Goal: Task Accomplishment & Management: Complete application form

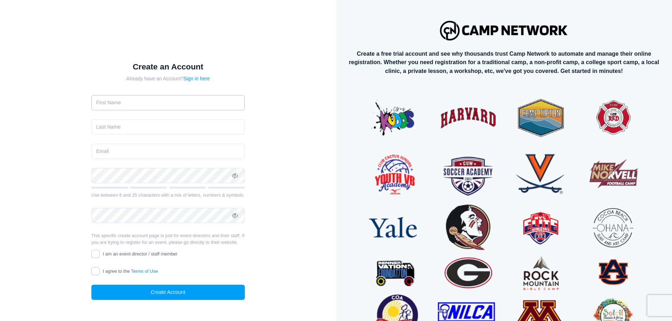
click at [162, 102] on input "text" at bounding box center [167, 102] width 153 height 15
type input "Krish"
type input "Israni"
type input "ikrish61@gmail.com"
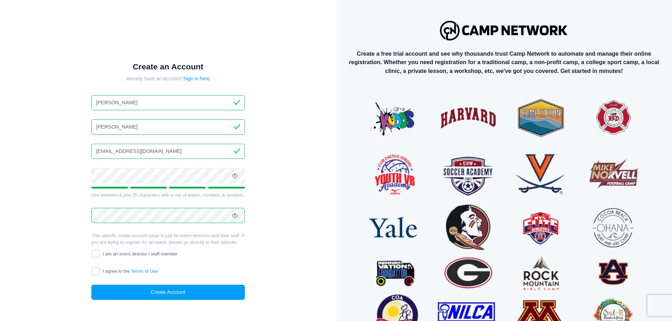
click at [116, 256] on span "I am an event director / staff member" at bounding box center [140, 253] width 75 height 5
click at [99, 256] on input "I am an event director / staff member" at bounding box center [95, 254] width 8 height 8
checkbox input "true"
click at [114, 270] on span "I agree to the Terms of Use" at bounding box center [130, 271] width 55 height 5
click at [99, 270] on input "I agree to the Terms of Use" at bounding box center [95, 271] width 8 height 8
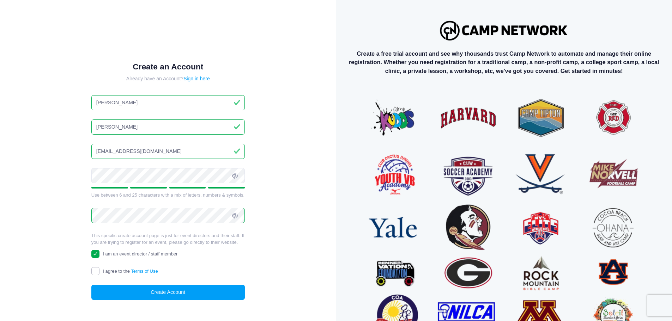
checkbox input "true"
click at [114, 289] on button "Create Account" at bounding box center [167, 292] width 153 height 15
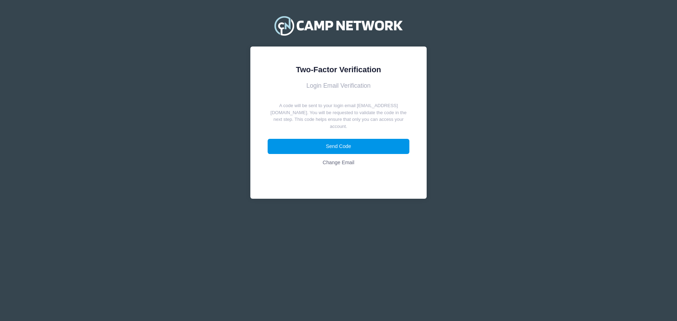
click at [345, 144] on button "Send Code" at bounding box center [339, 146] width 142 height 15
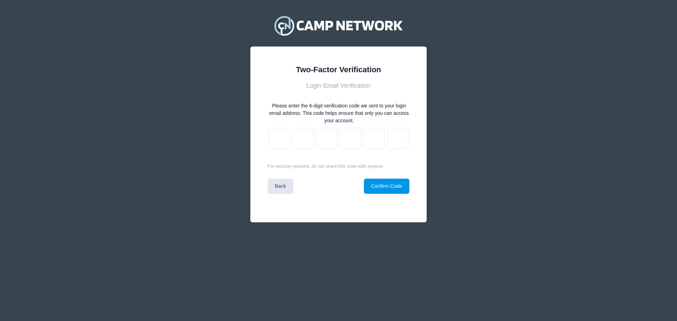
click at [380, 189] on button "Confirm Code" at bounding box center [387, 186] width 46 height 15
click at [284, 140] on body "Processing Request Please wait... Processing Request Please wait... Processing …" at bounding box center [338, 160] width 677 height 321
paste input "9"
type input "d"
type input "1"
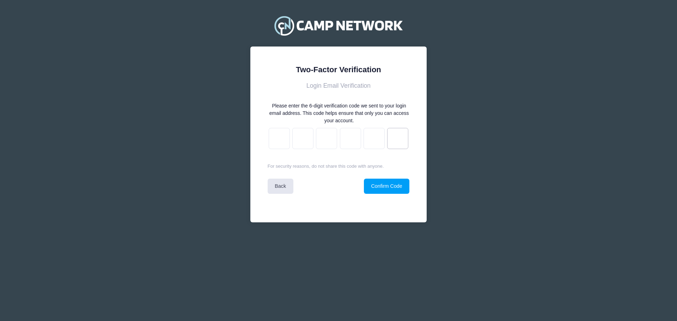
type input "1"
type input "b"
type input "6"
type input "9"
click at [395, 187] on button "Confirm Code" at bounding box center [387, 186] width 46 height 15
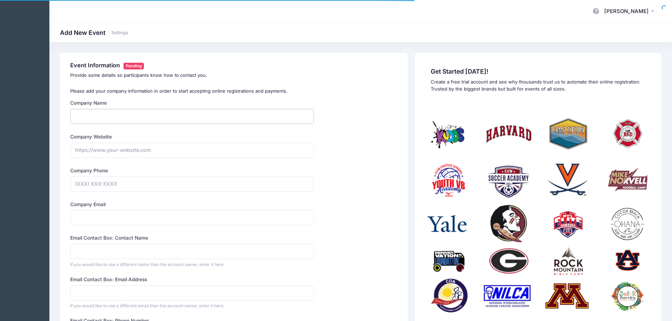
click at [174, 118] on input "Company Name" at bounding box center [192, 116] width 244 height 15
click at [65, 205] on div "Event Information Pending Provide some details so participants know how to cont…" at bounding box center [234, 268] width 348 height 431
click at [119, 117] on input "Company Name" at bounding box center [192, 116] width 244 height 15
type input "NSYC"
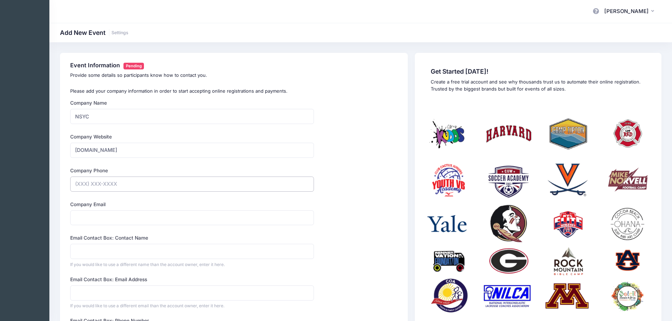
type input "https://nsyc.net"
type input "(516) 418-3191"
type input "nsyc@emails4free.cc"
type input "contact"
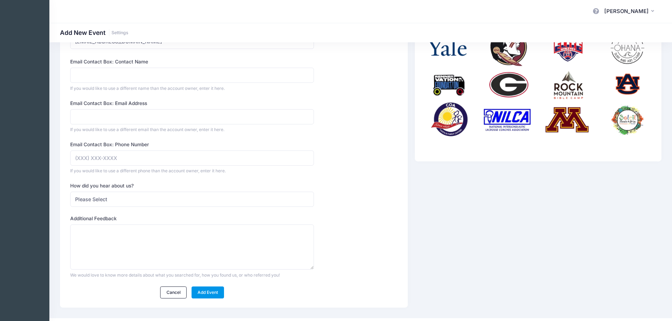
click at [202, 297] on link "Add Event" at bounding box center [208, 293] width 33 height 12
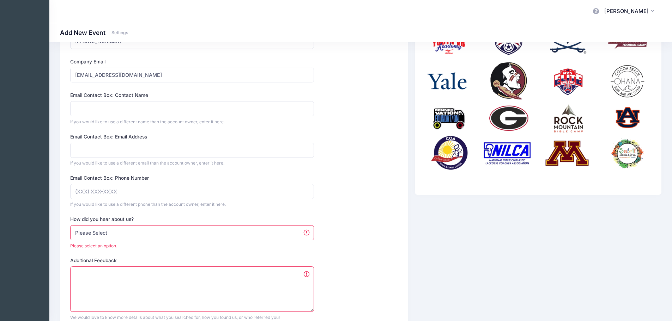
scroll to position [137, 0]
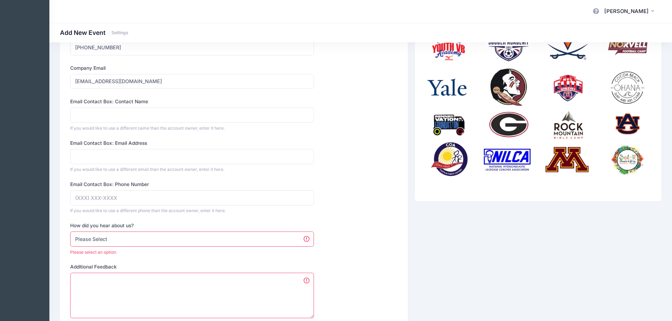
click at [136, 241] on select "Please Select Web Search Customer Referral Other" at bounding box center [192, 239] width 244 height 15
click at [70, 232] on select "Please Select Web Search Customer Referral Other" at bounding box center [192, 239] width 244 height 15
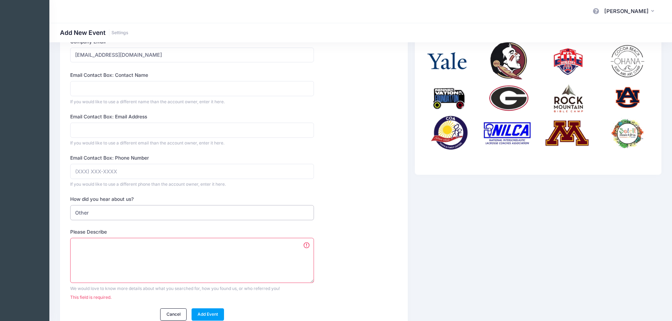
scroll to position [198, 0]
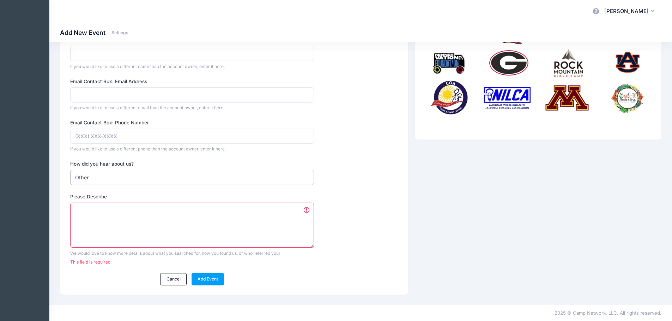
click at [167, 170] on select "Please Select Web Search Customer Referral Other" at bounding box center [192, 177] width 244 height 15
select select "web"
click at [70, 170] on select "Please Select Web Search Customer Referral Other" at bounding box center [192, 177] width 244 height 15
click at [199, 283] on link "Add Event" at bounding box center [208, 279] width 33 height 12
click at [172, 238] on textarea "What did you search for?" at bounding box center [192, 226] width 244 height 46
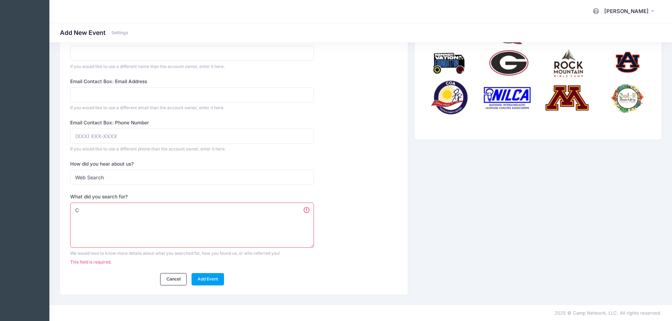
scroll to position [190, 0]
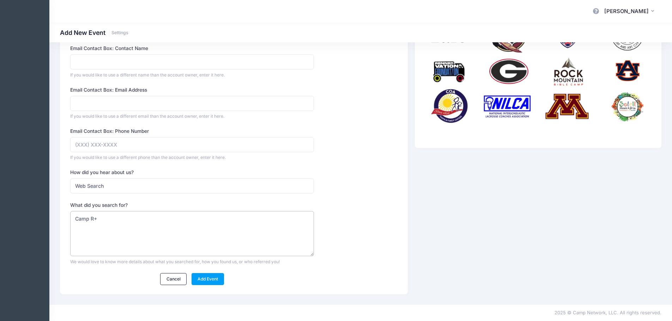
type textarea "Camp R+"
click at [147, 184] on select "Please Select Web Search Customer Referral Other" at bounding box center [192, 185] width 244 height 15
select select "other"
click at [70, 178] on select "Please Select Web Search Customer Referral Other" at bounding box center [192, 185] width 244 height 15
drag, startPoint x: 103, startPoint y: 227, endPoint x: 71, endPoint y: 194, distance: 45.7
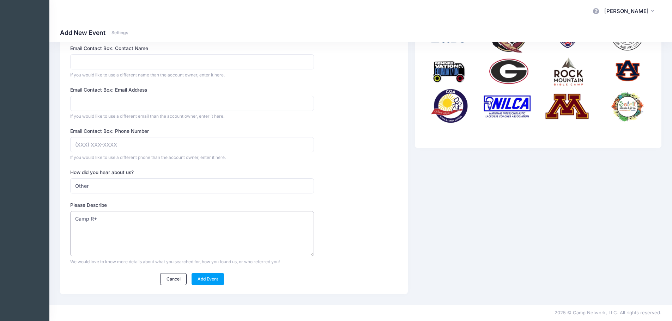
click at [11, 218] on div "My Events My Profile Log out" at bounding box center [336, 65] width 672 height 511
type textarea "ChatGPT"
click at [202, 289] on div "Event Information Pending Provide some details so participants know how to cont…" at bounding box center [234, 78] width 348 height 431
click at [200, 280] on link "Add Event" at bounding box center [208, 279] width 33 height 12
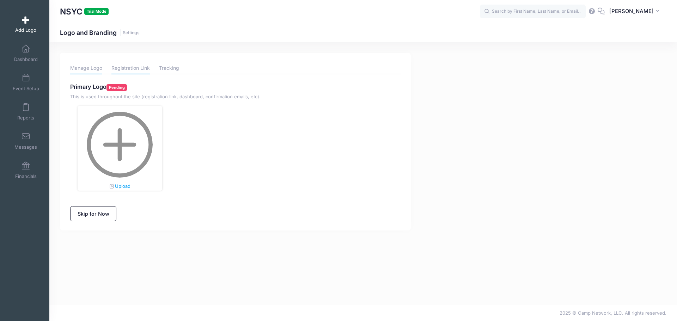
click at [133, 71] on link "Registration Link" at bounding box center [130, 68] width 38 height 12
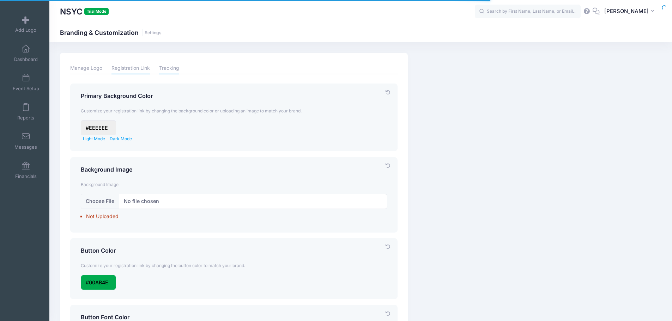
click at [177, 67] on link "Tracking" at bounding box center [169, 68] width 20 height 12
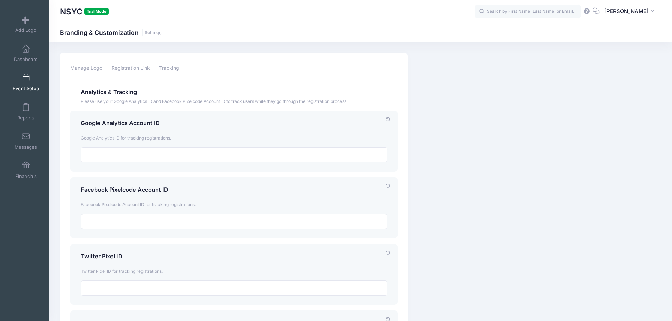
click at [19, 79] on link "Event Setup" at bounding box center [26, 82] width 34 height 25
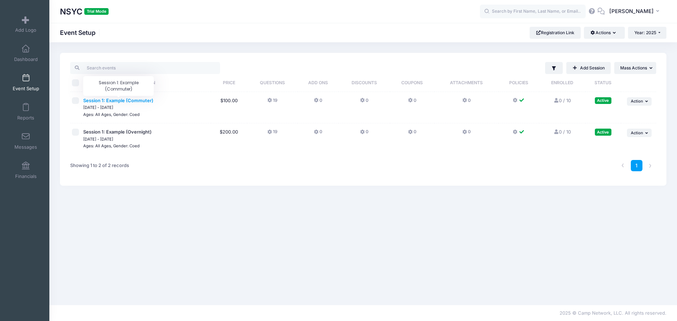
click at [122, 99] on span "Session 1: Example (Commuter)" at bounding box center [118, 101] width 70 height 6
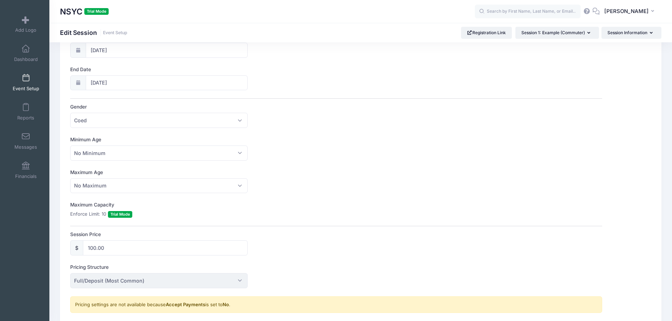
scroll to position [141, 0]
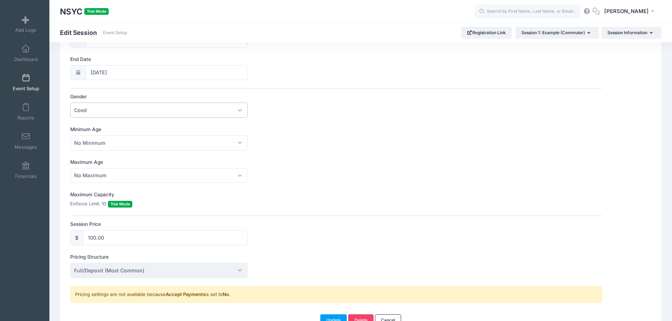
click at [96, 104] on span "Coed" at bounding box center [158, 110] width 177 height 15
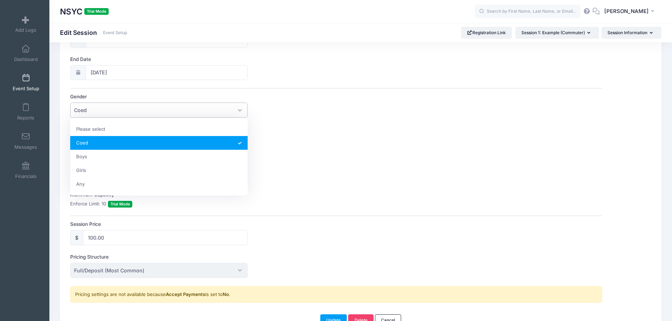
click at [96, 105] on span "Coed" at bounding box center [158, 110] width 177 height 15
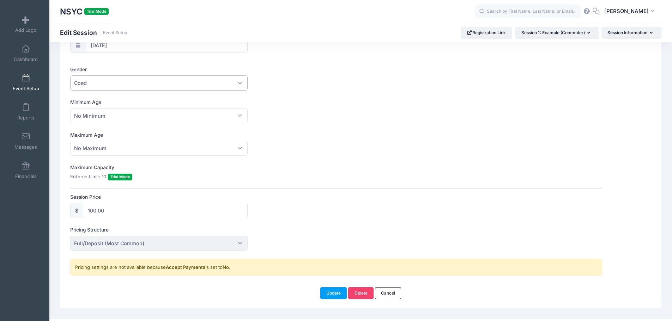
scroll to position [182, 0]
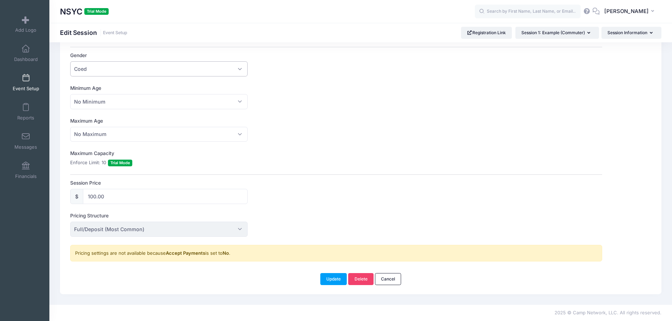
click at [123, 160] on span "Trial Mode" at bounding box center [120, 163] width 24 height 7
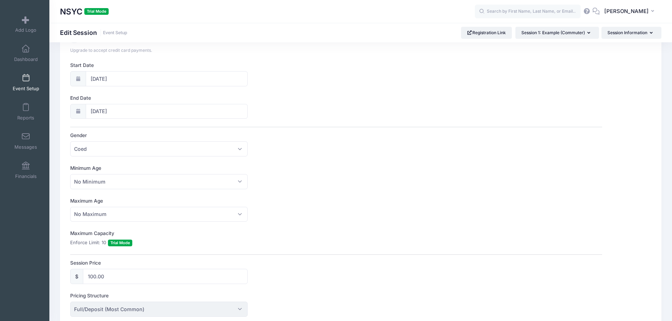
scroll to position [0, 0]
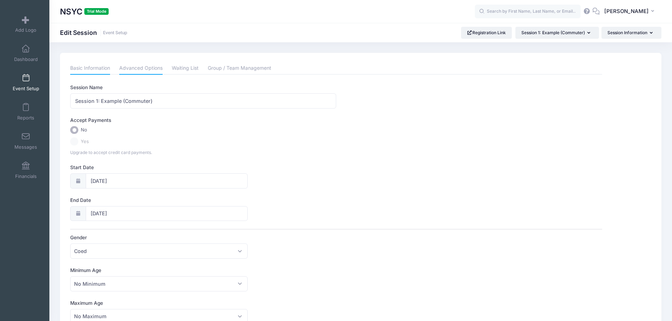
click at [148, 71] on link "Advanced Options" at bounding box center [140, 68] width 43 height 13
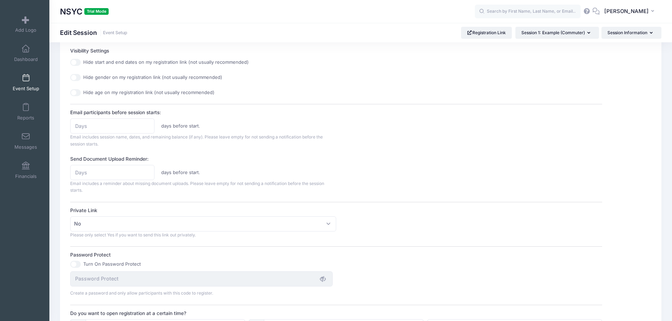
scroll to position [282, 0]
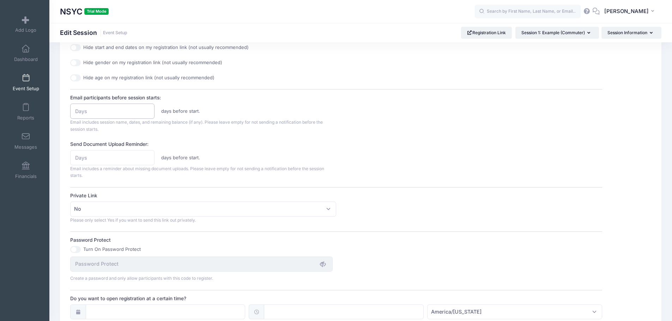
drag, startPoint x: 143, startPoint y: 110, endPoint x: 136, endPoint y: 116, distance: 9.0
click at [136, 116] on input "Email participants before session starts:" at bounding box center [112, 111] width 84 height 15
click at [237, 111] on div "days before start." at bounding box center [203, 111] width 273 height 15
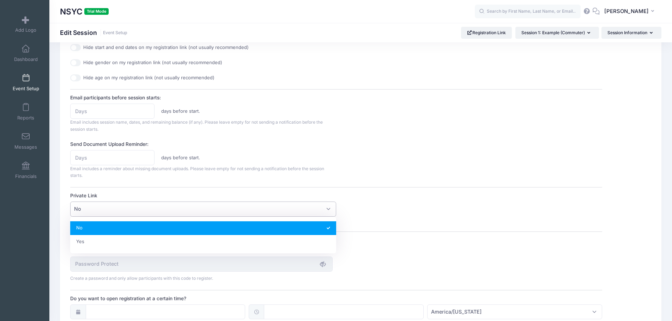
click at [108, 210] on span "No" at bounding box center [203, 209] width 266 height 15
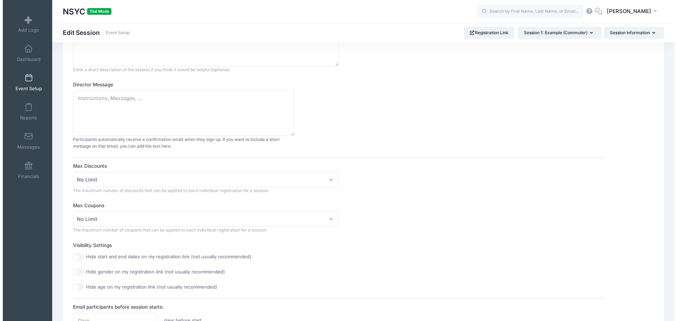
scroll to position [0, 0]
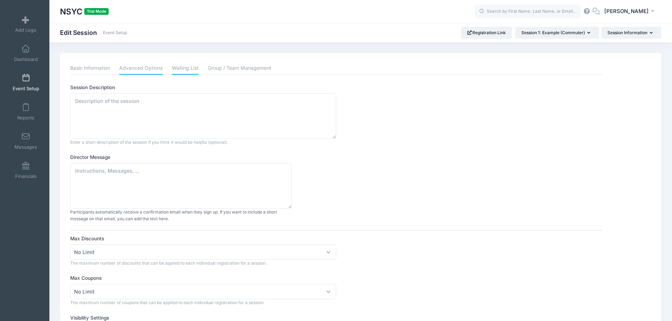
click at [186, 67] on link "Waiting List" at bounding box center [185, 68] width 27 height 13
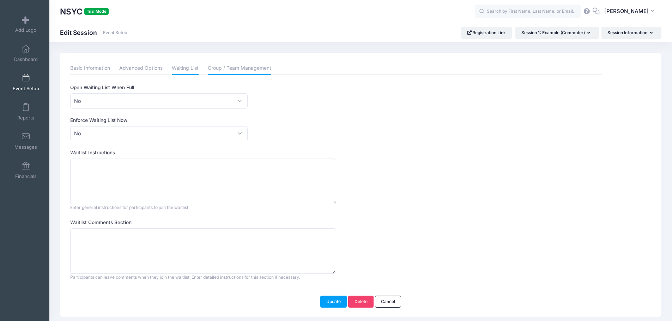
click at [242, 69] on link "Group / Team Management" at bounding box center [239, 68] width 63 height 13
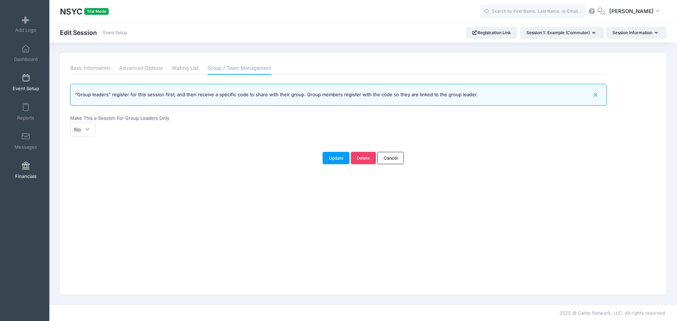
click at [23, 181] on link "Financials" at bounding box center [26, 170] width 34 height 25
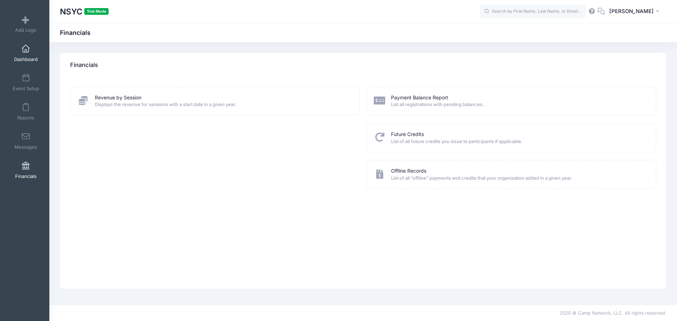
click at [36, 56] on link "Dashboard" at bounding box center [26, 53] width 34 height 25
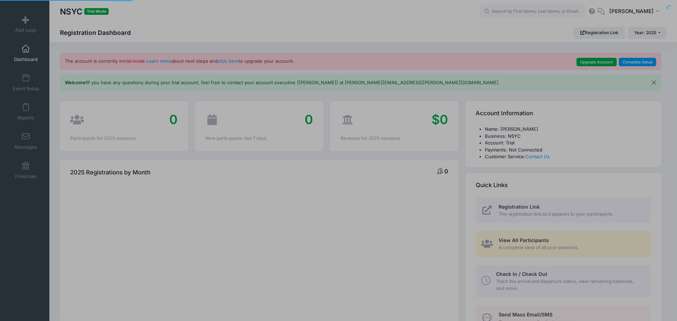
select select
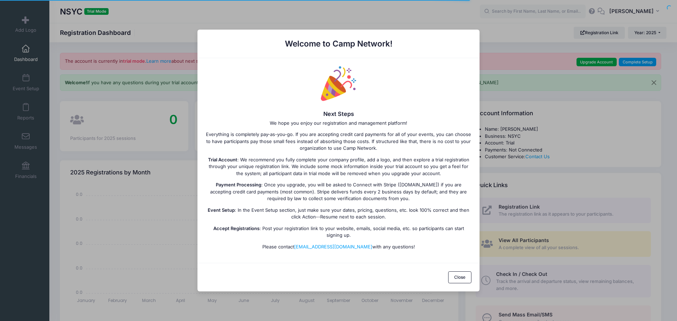
click at [81, 62] on div "Welcome to Camp Network! Next Steps We hope you enjoy our registration and mana…" at bounding box center [338, 160] width 677 height 321
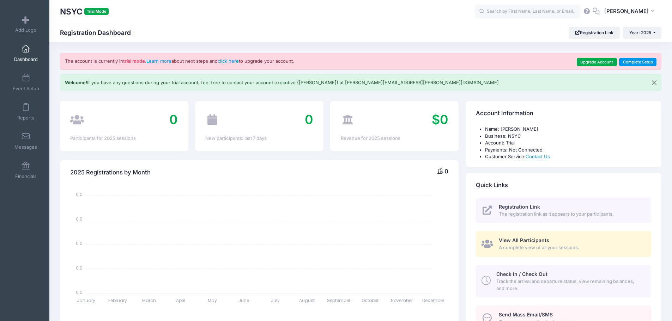
click at [649, 60] on link "Complete Setup" at bounding box center [637, 62] width 37 height 8
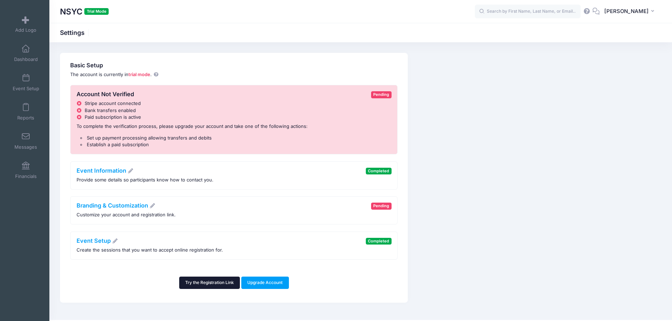
click at [233, 283] on link "Try the Registration Link" at bounding box center [209, 283] width 61 height 12
click at [29, 81] on link "Event Setup" at bounding box center [26, 82] width 34 height 25
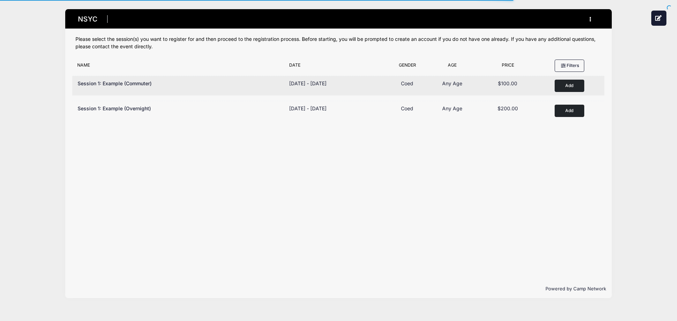
click at [139, 95] on div "Session 1: Example (Commuter) Dates [DATE] - [DATE] [DATE] - [DATE] Type Coed A…" at bounding box center [338, 86] width 532 height 20
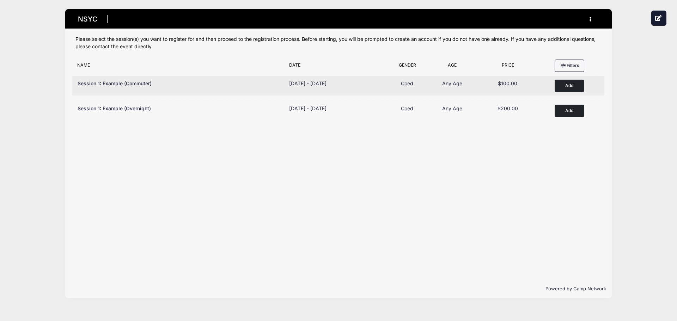
click at [583, 83] on button "Add to Cart" at bounding box center [570, 86] width 30 height 12
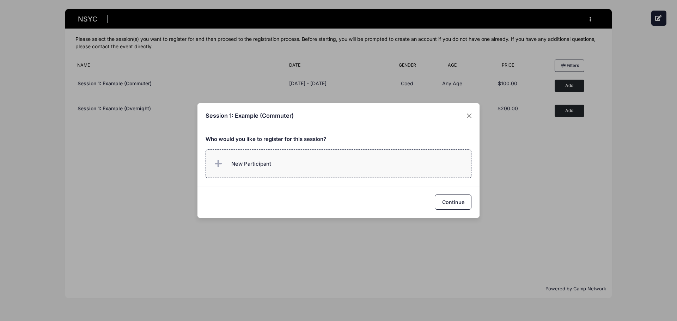
click at [326, 171] on label "New Participant" at bounding box center [339, 164] width 266 height 29
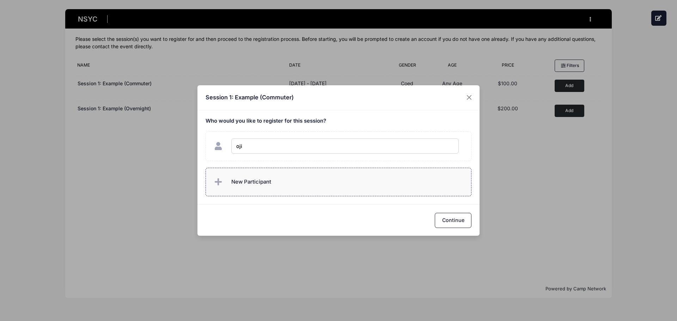
type input "ojin"
checkbox input "true"
click at [444, 223] on button "Continue" at bounding box center [453, 220] width 37 height 15
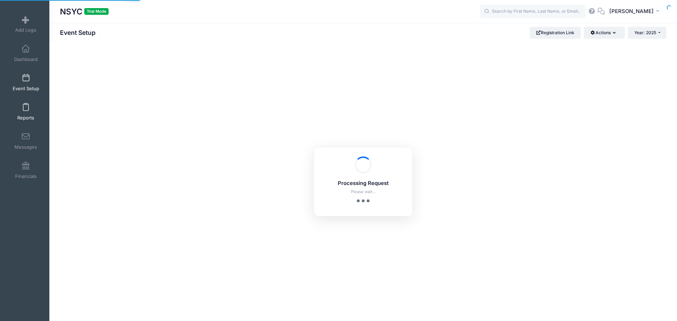
click at [20, 116] on span "Reports" at bounding box center [25, 118] width 17 height 6
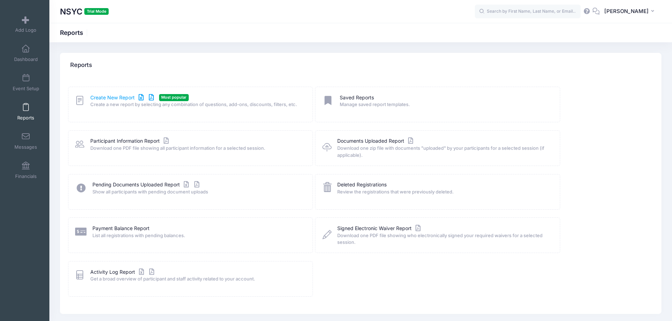
click at [126, 96] on link "Create New Report" at bounding box center [123, 97] width 66 height 7
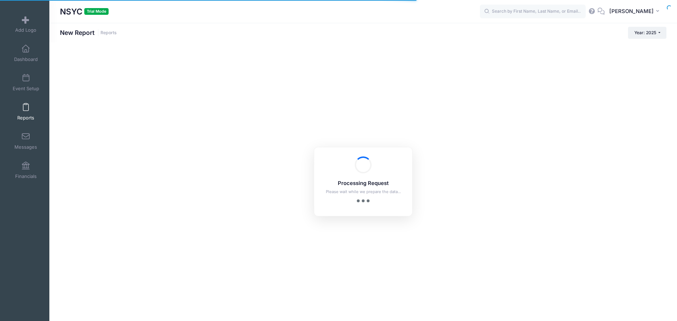
checkbox input "true"
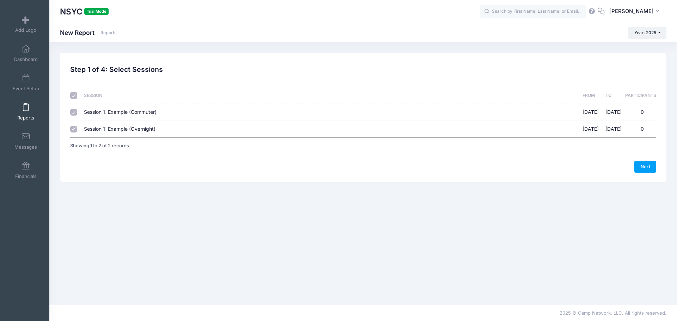
click at [31, 119] on span "Reports" at bounding box center [25, 118] width 17 height 6
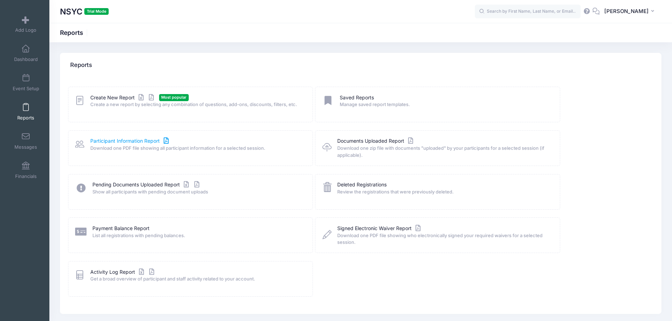
click at [126, 140] on link "Participant Information Report" at bounding box center [130, 141] width 80 height 7
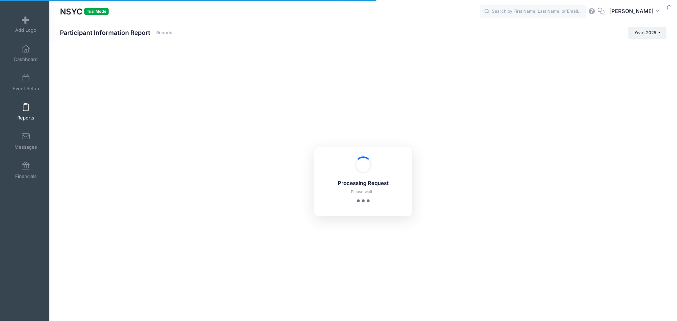
checkbox input "true"
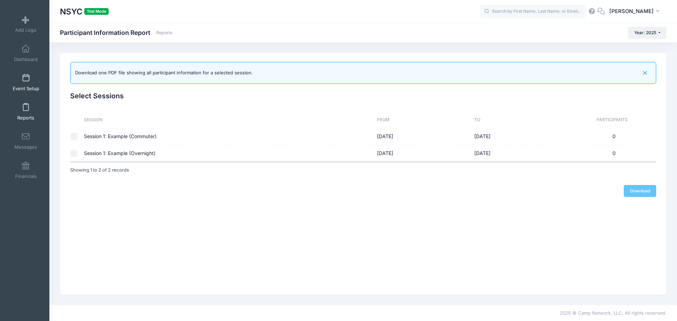
click at [22, 86] on span "Event Setup" at bounding box center [26, 89] width 26 height 6
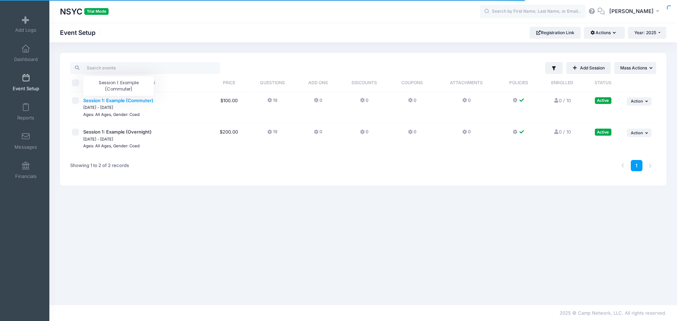
click at [104, 101] on span "Session 1: Example (Commuter)" at bounding box center [118, 101] width 70 height 6
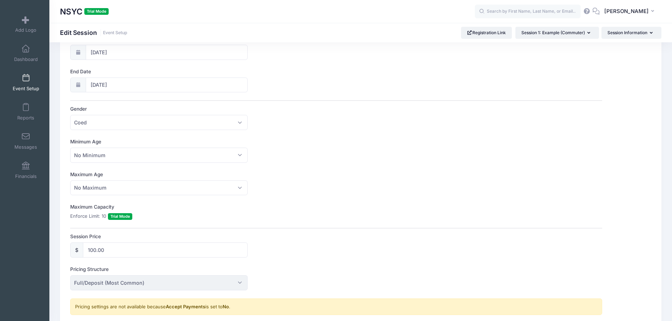
scroll to position [182, 0]
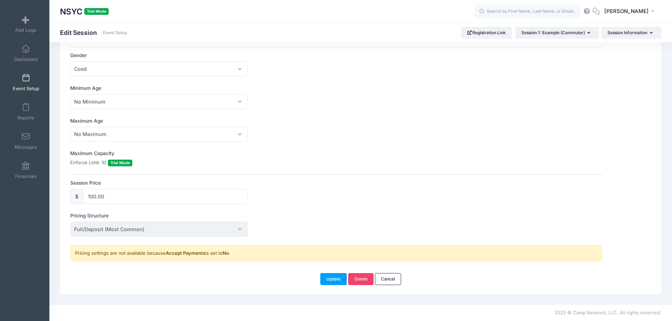
click at [146, 236] on span "Full/Deposit (Most Common)" at bounding box center [158, 229] width 177 height 15
click at [146, 233] on span "Full/Deposit (Most Common)" at bounding box center [158, 229] width 177 height 15
click at [206, 225] on span "Full/Deposit (Most Common)" at bounding box center [158, 229] width 177 height 15
click at [231, 229] on span "Full/Deposit (Most Common)" at bounding box center [158, 229] width 177 height 15
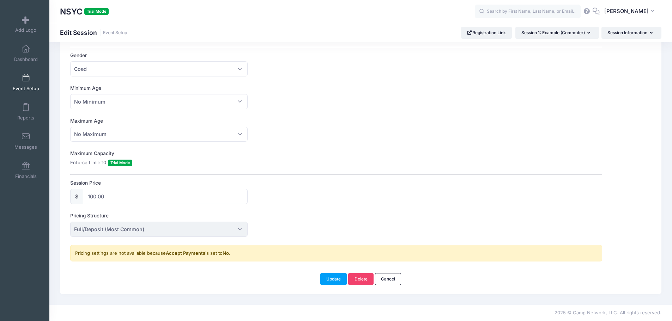
click at [231, 229] on span "Full/Deposit (Most Common)" at bounding box center [158, 229] width 177 height 15
click at [216, 199] on div "Session Name Session 1: Example (Commuter) Accept Payments No Yes Upgrade to ac…" at bounding box center [336, 82] width 532 height 360
click at [216, 199] on input "100.00" at bounding box center [165, 196] width 165 height 15
click at [198, 238] on div "Session Name Session 1: Example (Commuter) Accept Payments No Yes Upgrade to ac…" at bounding box center [336, 82] width 532 height 360
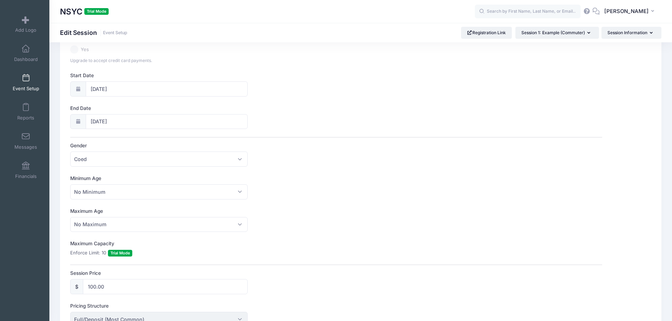
scroll to position [71, 0]
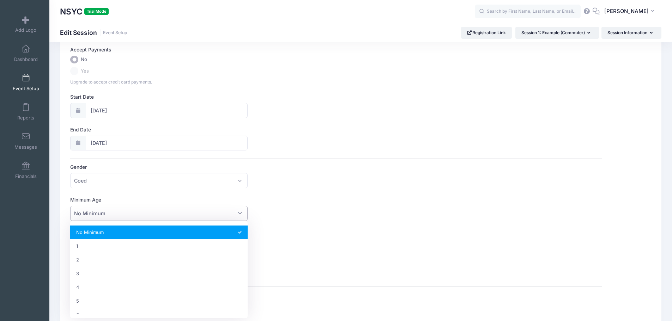
click at [79, 211] on span "No Minimum" at bounding box center [89, 213] width 31 height 7
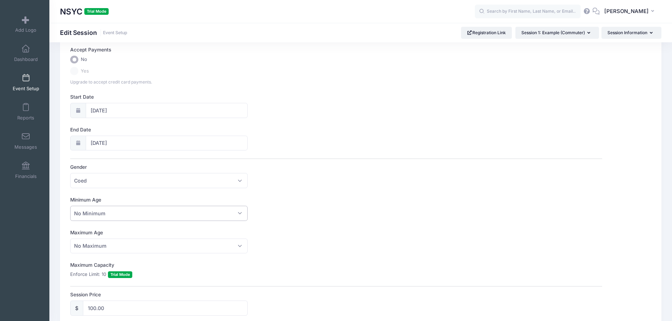
click at [79, 211] on span "No Minimum" at bounding box center [89, 213] width 31 height 7
click at [92, 236] on label "Maximum Age" at bounding box center [203, 232] width 266 height 7
click at [71, 239] on select "No Maximum 1 2 3 4 5 6 7 8 9 10 11 12 13 14 15 16 17 18 19 20 21 22 23 24 25 26…" at bounding box center [70, 239] width 0 height 0
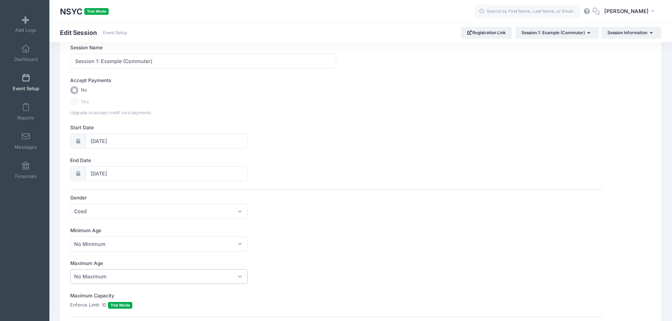
scroll to position [0, 0]
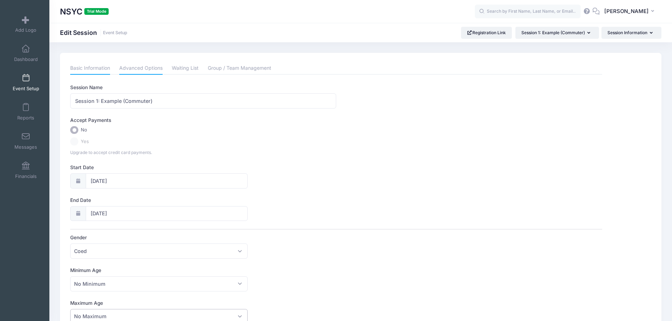
click at [128, 66] on link "Advanced Options" at bounding box center [140, 68] width 43 height 13
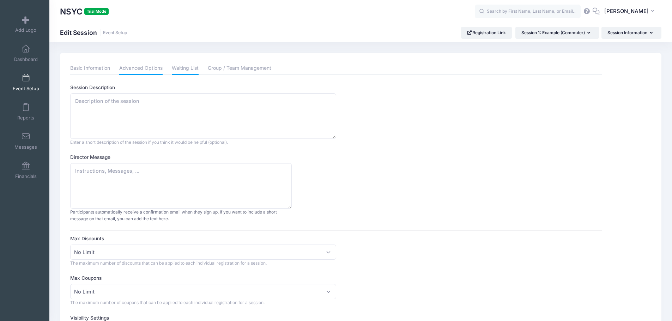
click at [196, 67] on link "Waiting List" at bounding box center [185, 68] width 27 height 13
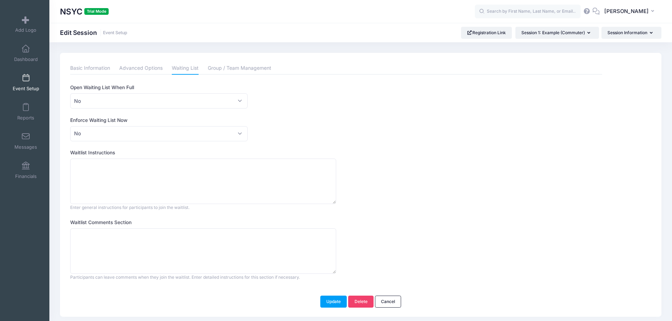
click at [153, 77] on div "Basic Information Advanced Options Waiting List Group / Team Management Session…" at bounding box center [336, 171] width 532 height 219
click at [226, 77] on div "Basic Information Advanced Options Waiting List Group / Team Management Session…" at bounding box center [336, 171] width 532 height 219
click at [247, 69] on link "Group / Team Management" at bounding box center [239, 68] width 63 height 13
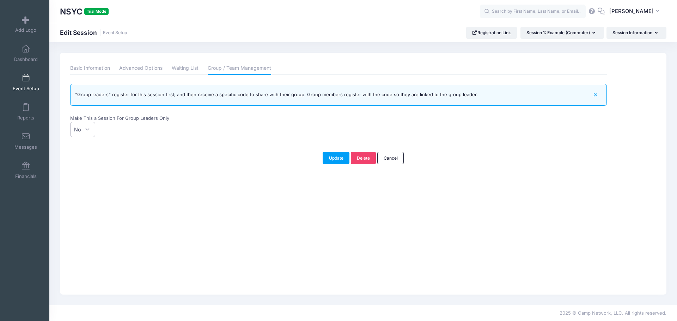
click at [92, 130] on span "No" at bounding box center [82, 129] width 25 height 15
click at [71, 122] on select "No Yes" at bounding box center [70, 122] width 0 height 0
click at [92, 130] on span "No" at bounding box center [82, 129] width 25 height 15
click at [71, 122] on select "No Yes" at bounding box center [70, 122] width 0 height 0
click at [498, 35] on link "Registration Link" at bounding box center [491, 33] width 51 height 12
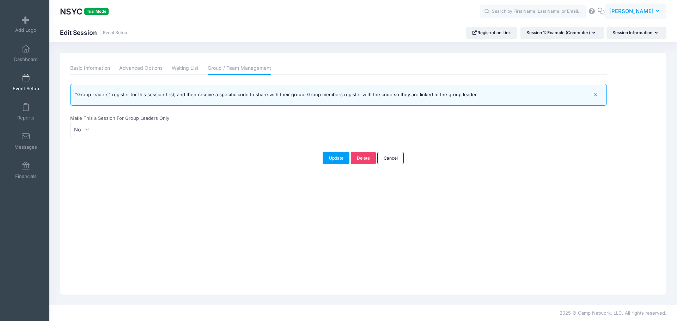
click at [634, 10] on span "Krish Israni" at bounding box center [631, 11] width 44 height 8
click at [601, 50] on link "My Events" at bounding box center [618, 44] width 86 height 13
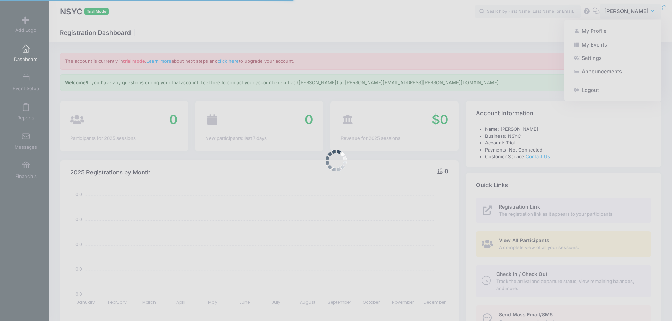
select select
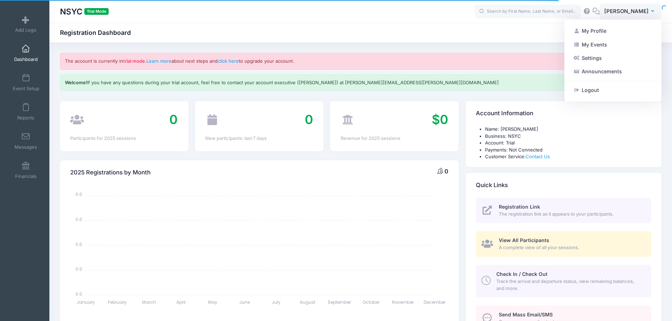
click at [512, 138] on li "Business: NSYC" at bounding box center [568, 136] width 166 height 7
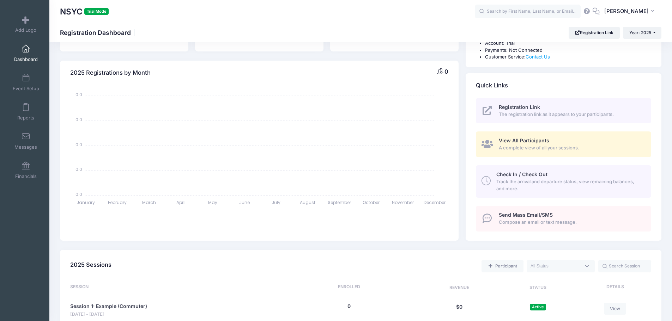
scroll to position [141, 0]
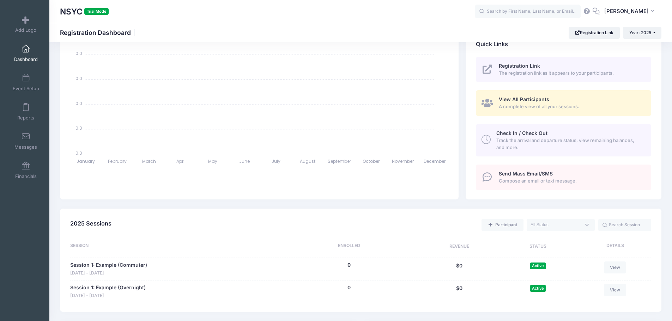
click at [513, 132] on span "Check In / Check Out" at bounding box center [521, 133] width 51 height 6
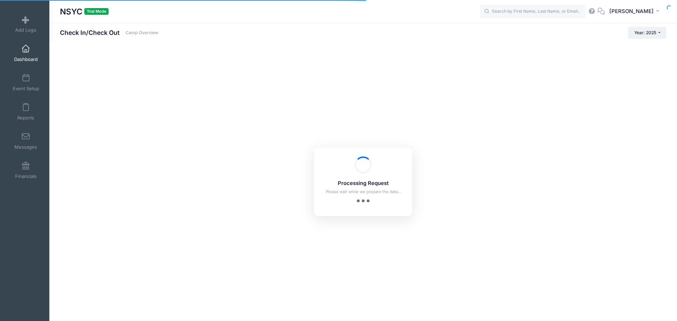
checkbox input "true"
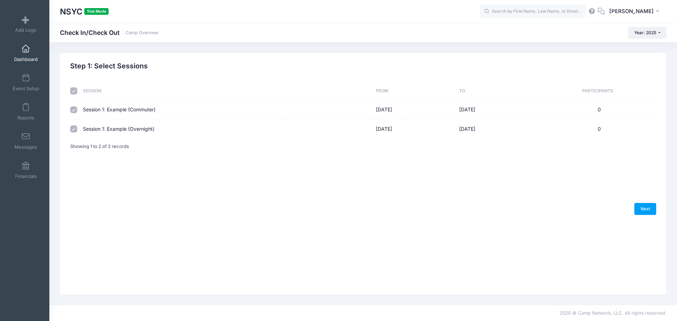
click at [637, 203] on div "Step 1: Select Sessions Session From To Participants Session 1: Example (Commut…" at bounding box center [363, 132] width 586 height 141
click at [17, 26] on link "Add Logo" at bounding box center [26, 24] width 34 height 25
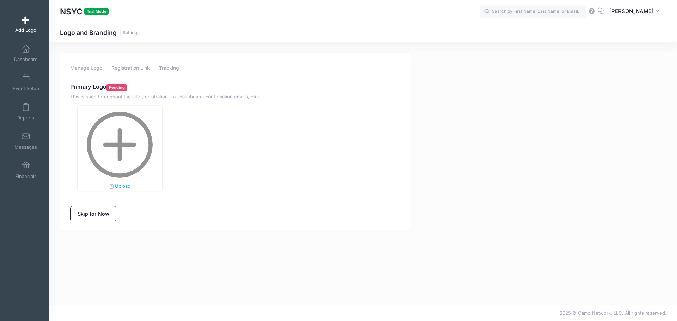
click at [142, 61] on div "Manage Logo Registration Link Tracking Primary Logo Pending This is used throug…" at bounding box center [235, 142] width 351 height 178
click at [143, 72] on link "Registration Link" at bounding box center [130, 68] width 38 height 12
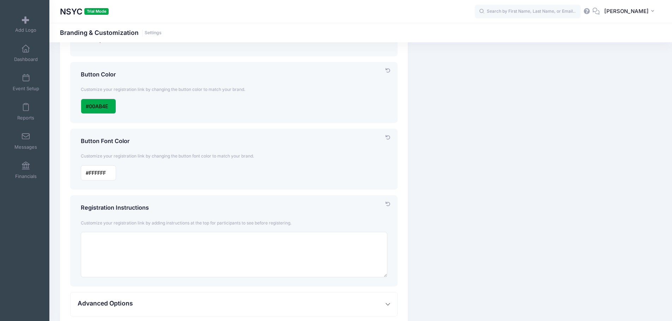
scroll to position [228, 0]
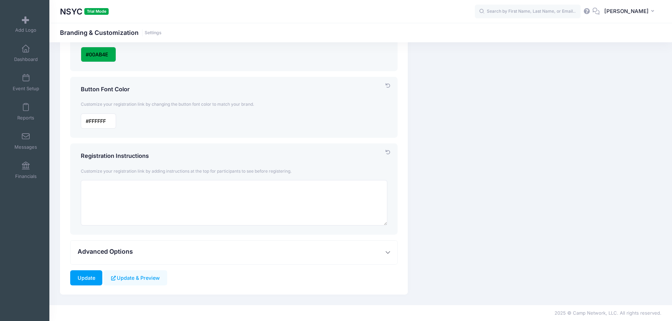
click at [126, 255] on span "Advanced Options" at bounding box center [105, 251] width 55 height 7
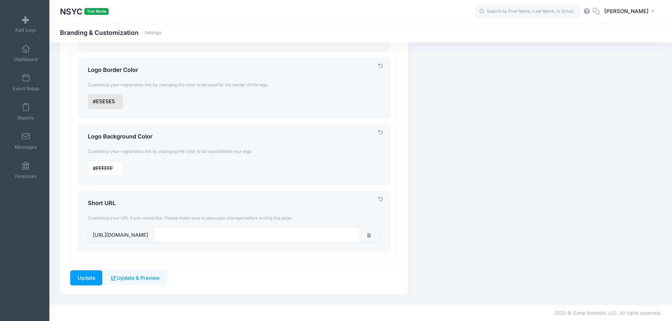
scroll to position [0, 0]
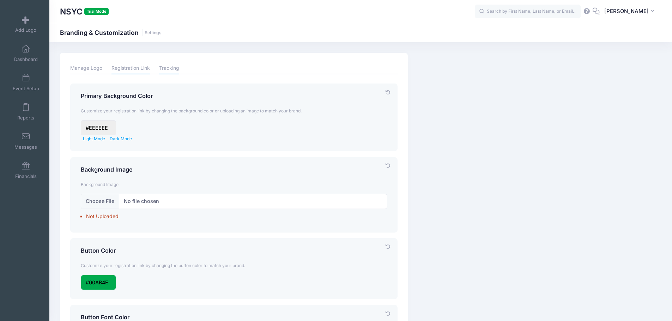
click at [168, 72] on link "Tracking" at bounding box center [169, 68] width 20 height 12
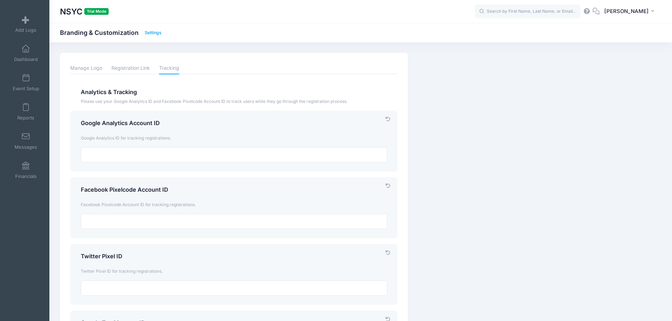
click at [152, 30] on link "Settings" at bounding box center [153, 32] width 17 height 5
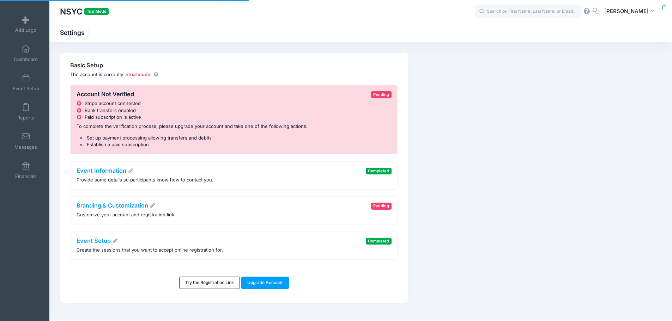
click at [620, 14] on button "KI [PERSON_NAME]" at bounding box center [631, 12] width 62 height 16
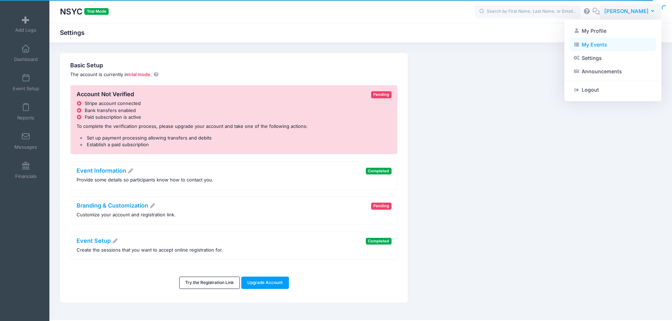
click at [611, 44] on link "My Events" at bounding box center [613, 44] width 86 height 13
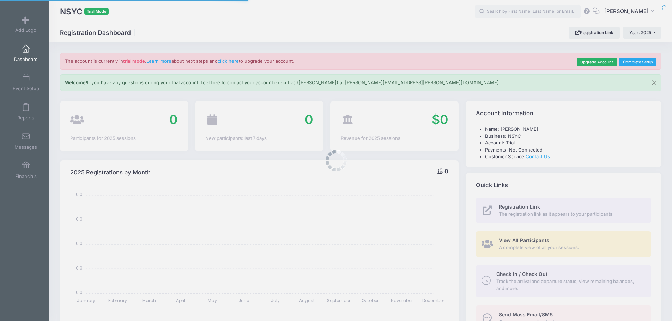
select select
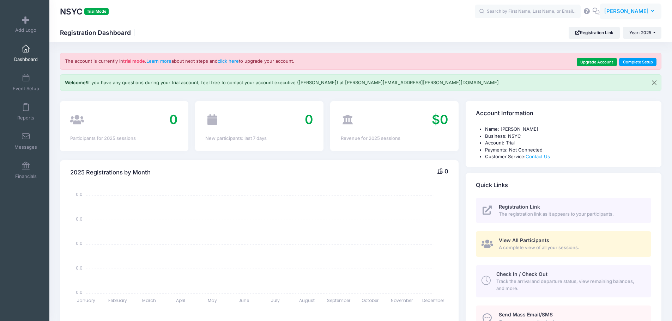
click at [647, 17] on button "KI [PERSON_NAME]" at bounding box center [631, 12] width 62 height 16
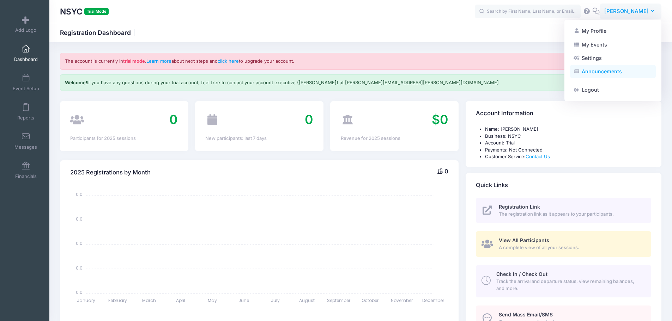
click at [638, 67] on link "Announcements" at bounding box center [613, 71] width 86 height 13
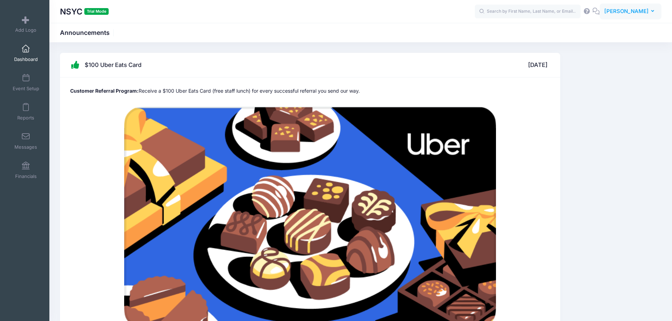
click at [657, 8] on button "KI Krish Israni" at bounding box center [631, 12] width 62 height 16
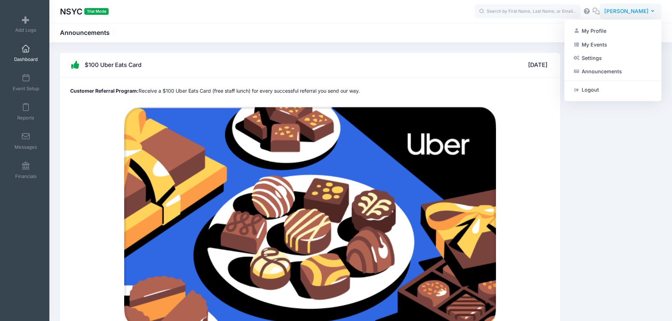
click at [628, 24] on div "My Profile My Events Settings Announcements Help Logout" at bounding box center [612, 61] width 97 height 82
click at [616, 58] on link "Settings" at bounding box center [613, 57] width 86 height 13
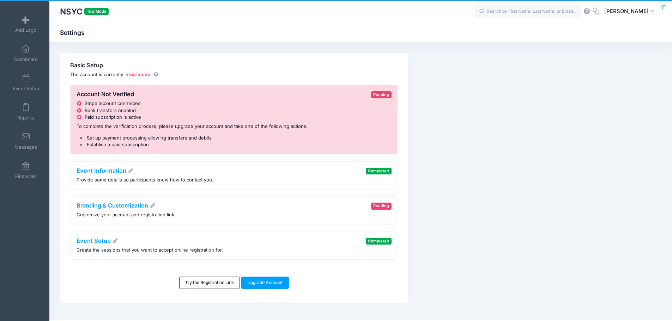
scroll to position [15, 0]
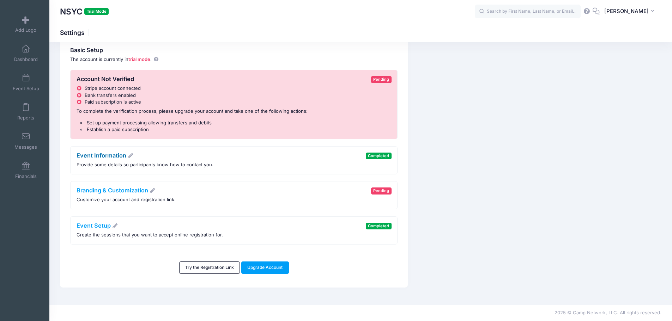
click at [132, 156] on icon at bounding box center [130, 155] width 6 height 5
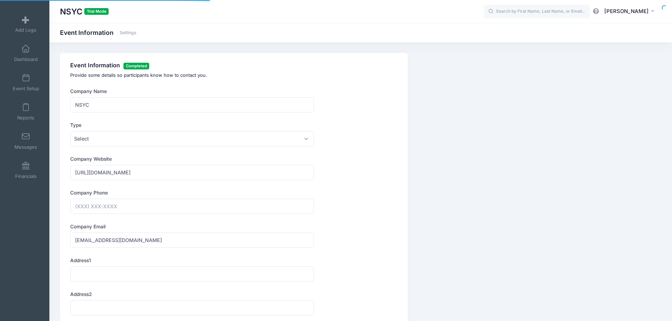
type input "(516) 418-3191"
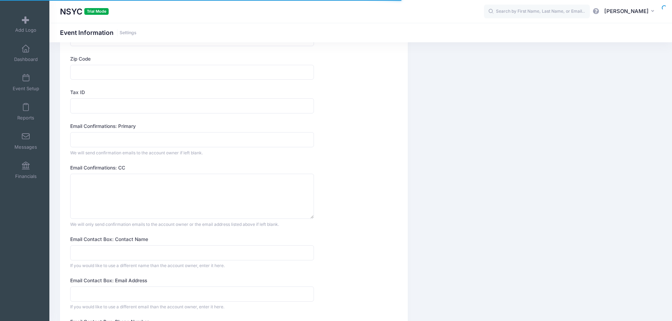
scroll to position [424, 0]
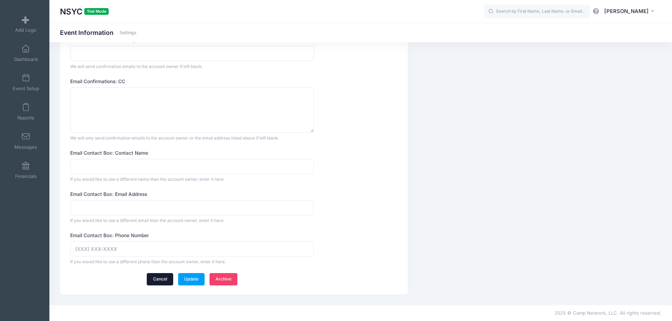
click at [157, 276] on link "Cancel" at bounding box center [160, 279] width 26 height 12
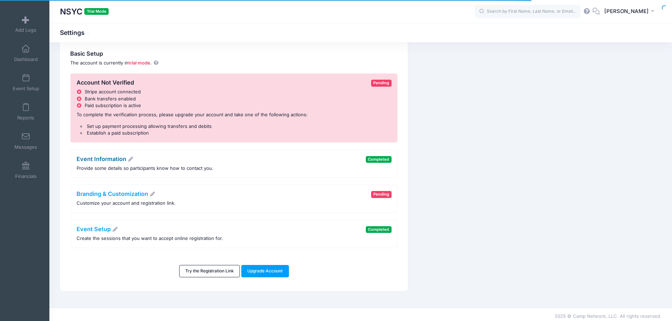
scroll to position [15, 0]
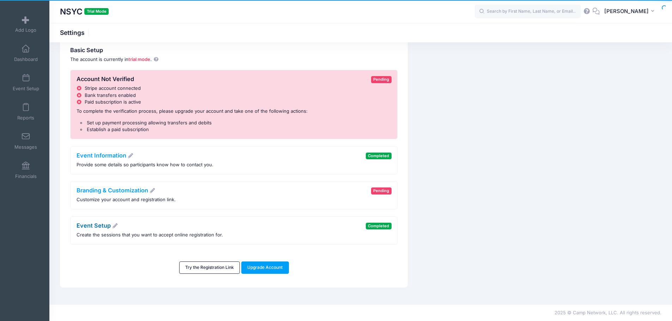
click at [107, 224] on link "Event Setup" at bounding box center [98, 225] width 42 height 7
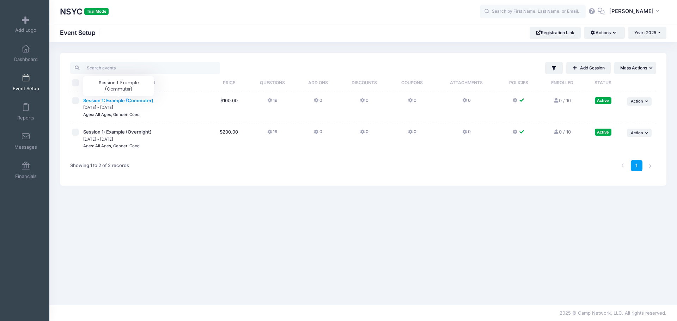
click at [122, 101] on span "Session 1: Example (Commuter)" at bounding box center [118, 101] width 70 height 6
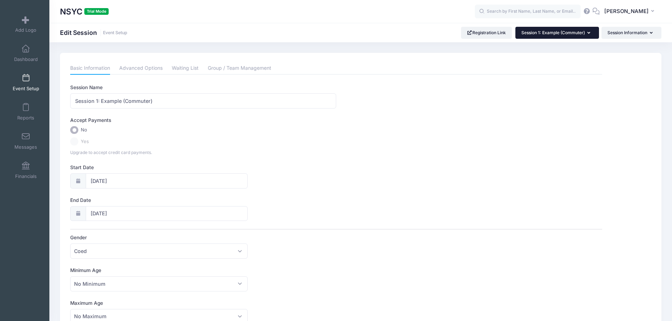
click at [550, 37] on button "Session 1: Example (Commuter)" at bounding box center [557, 33] width 84 height 12
click at [611, 30] on button "Session Information" at bounding box center [631, 33] width 60 height 12
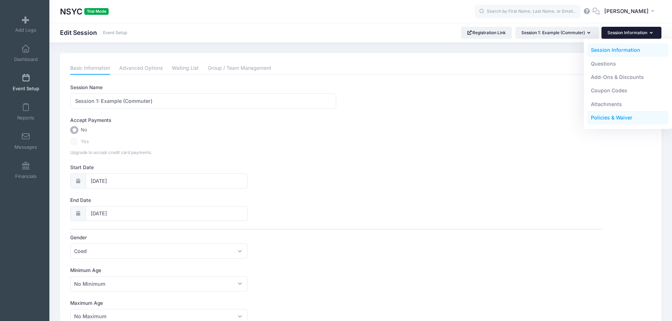
click at [606, 116] on link "Policies & Waiver" at bounding box center [627, 117] width 81 height 13
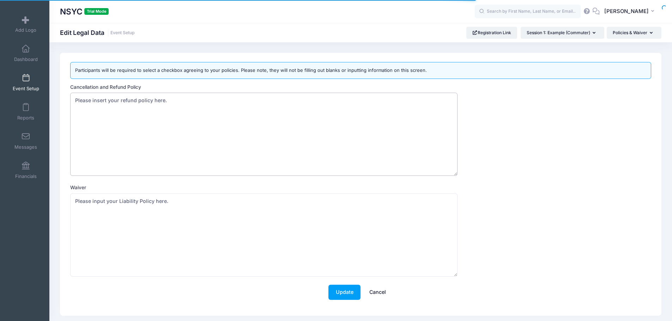
click at [235, 121] on textarea "Please insert your refund policy here." at bounding box center [263, 134] width 387 height 83
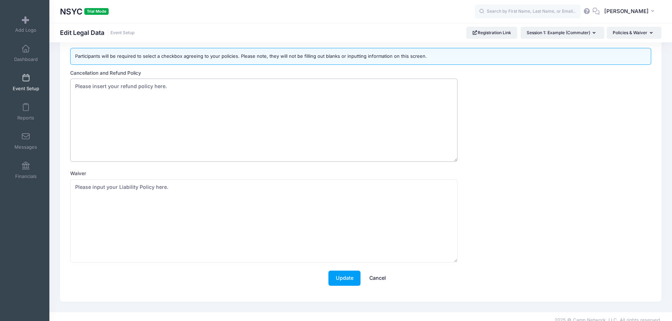
scroll to position [22, 0]
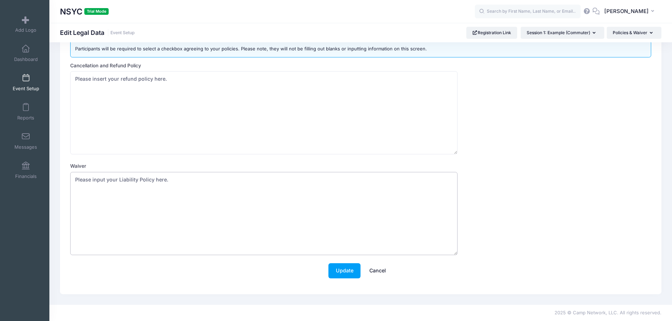
click at [170, 245] on textarea "Please input your Liability Policy here." at bounding box center [263, 213] width 387 height 83
drag, startPoint x: 300, startPoint y: 207, endPoint x: 265, endPoint y: 208, distance: 35.3
click at [264, 209] on textarea "Please input your Liability Policy here." at bounding box center [263, 213] width 387 height 83
click at [386, 272] on link "Cancel" at bounding box center [377, 270] width 31 height 15
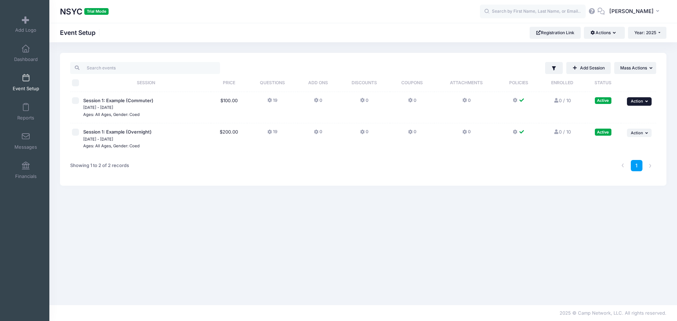
click at [644, 102] on button "... Action" at bounding box center [639, 101] width 25 height 8
click at [614, 131] on link "Edit Session" at bounding box center [617, 130] width 64 height 13
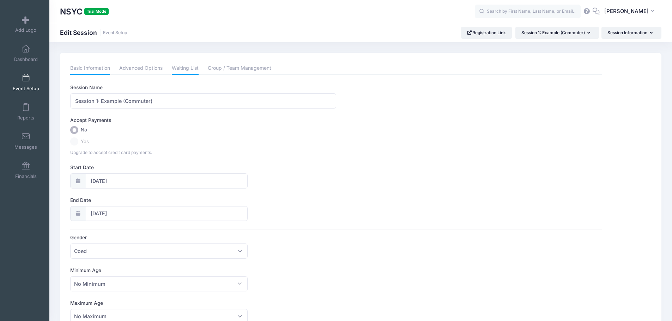
click at [177, 70] on link "Waiting List" at bounding box center [185, 68] width 27 height 13
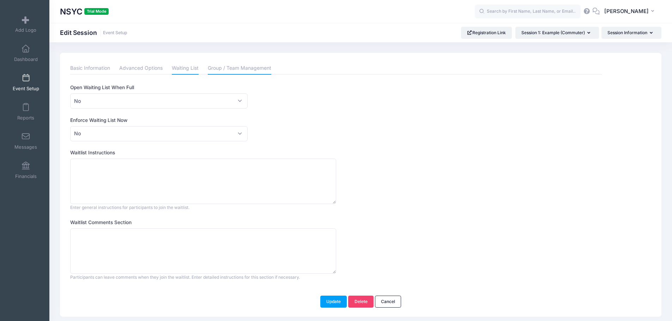
click at [222, 71] on link "Group / Team Management" at bounding box center [239, 68] width 63 height 13
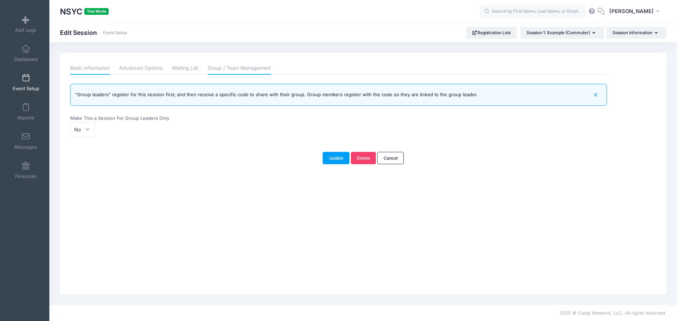
click at [102, 72] on link "Basic Information" at bounding box center [90, 68] width 40 height 13
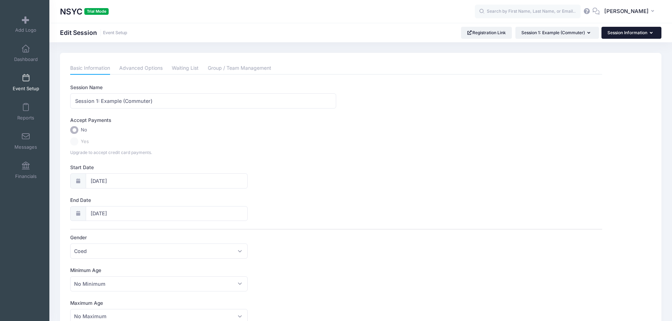
click at [634, 32] on button "Session Information" at bounding box center [631, 33] width 60 height 12
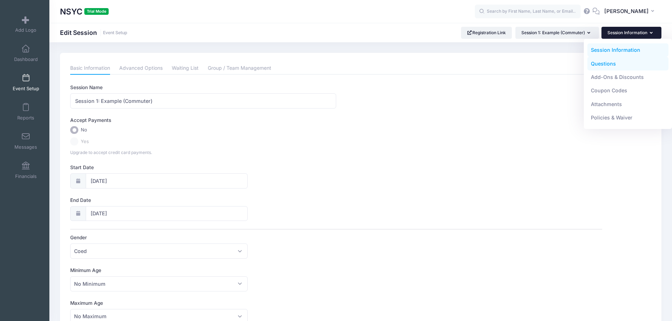
click at [616, 66] on link "Questions" at bounding box center [627, 63] width 81 height 13
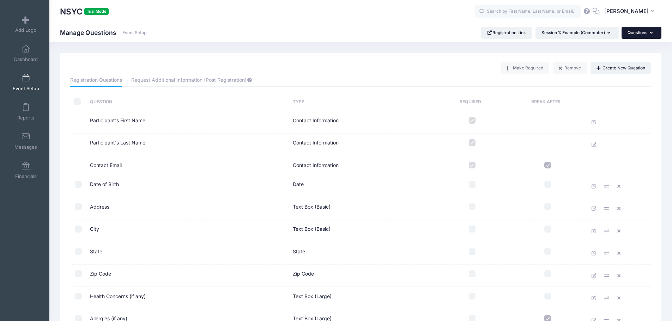
click at [654, 27] on button "Questions" at bounding box center [641, 33] width 40 height 12
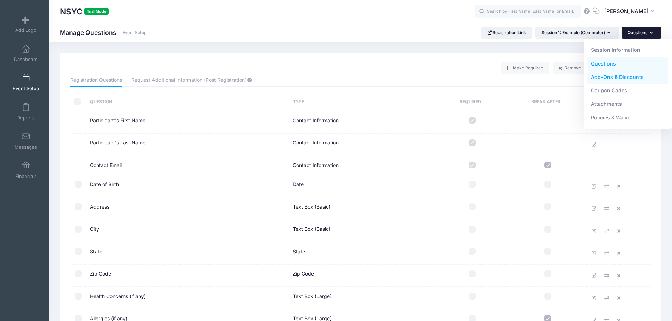
click at [627, 74] on link "Add-Ons & Discounts" at bounding box center [627, 77] width 81 height 13
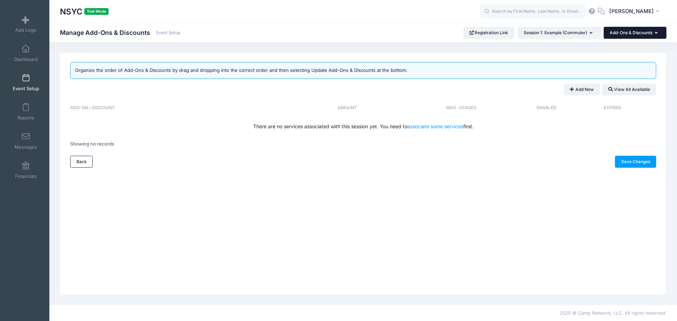
click at [645, 30] on button "Add-Ons & Discounts" at bounding box center [635, 33] width 63 height 12
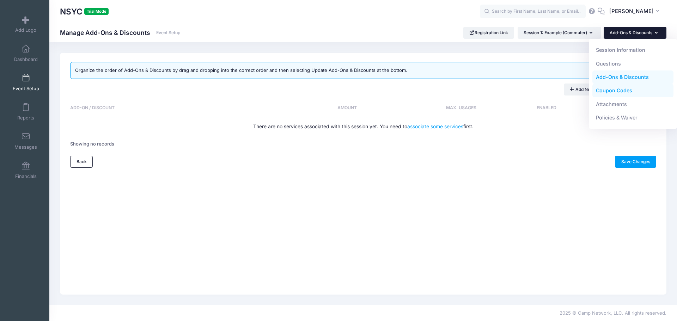
click at [626, 90] on link "Coupon Codes" at bounding box center [633, 90] width 81 height 13
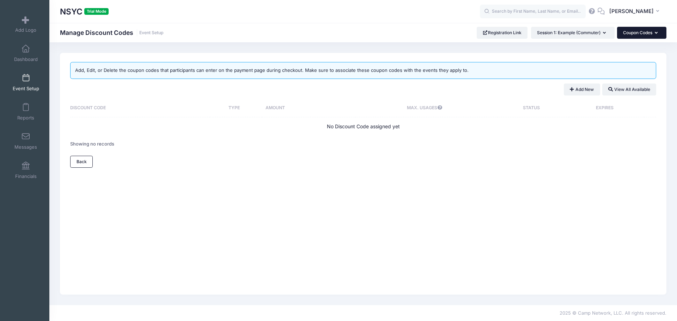
click at [644, 29] on button "Coupon Codes" at bounding box center [641, 33] width 49 height 12
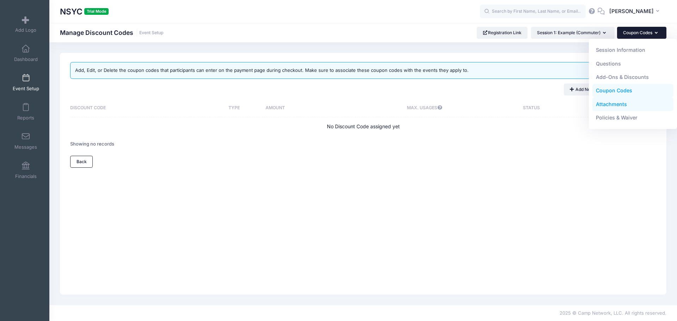
click at [635, 108] on link "Attachments" at bounding box center [633, 103] width 81 height 13
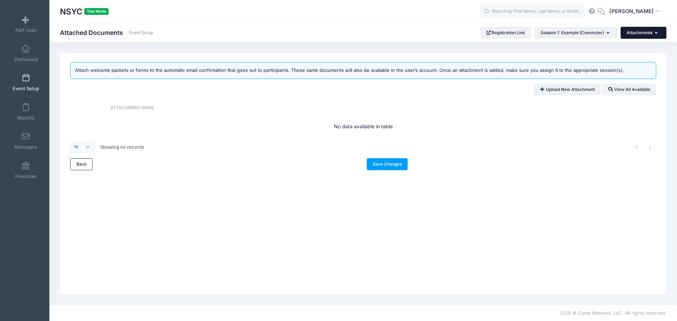
click at [648, 32] on button "Attachments" at bounding box center [644, 33] width 46 height 12
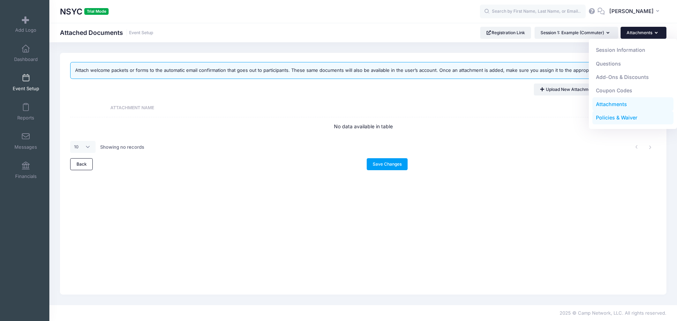
click at [637, 116] on link "Policies & Waiver" at bounding box center [633, 117] width 81 height 13
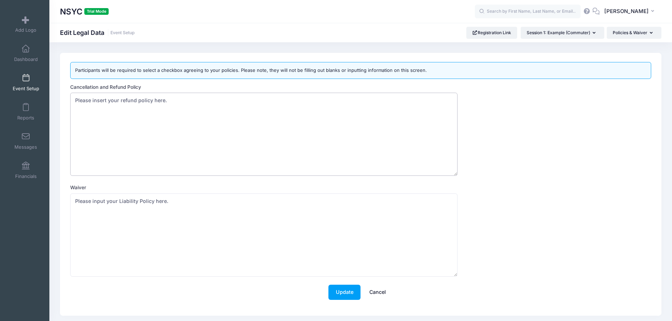
click at [227, 93] on textarea "Please insert your refund policy here." at bounding box center [263, 134] width 387 height 83
click at [16, 167] on link "Financials" at bounding box center [26, 170] width 34 height 25
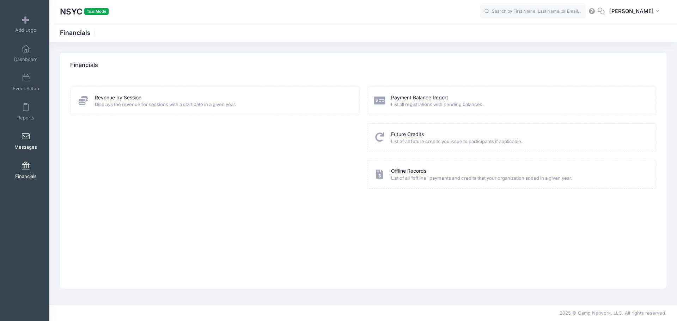
click at [26, 149] on span "Messages" at bounding box center [25, 147] width 23 height 6
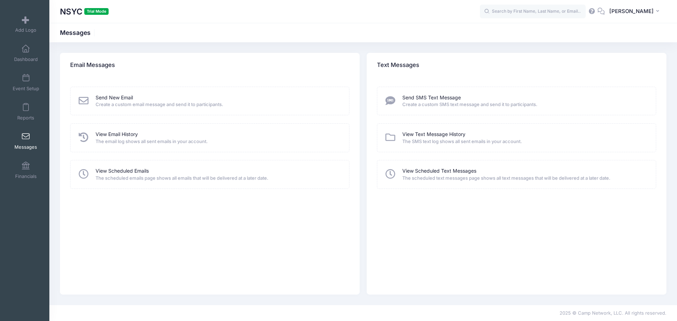
click at [441, 109] on div "Send SMS Text Message Create a custom SMS text message and send it to participa…" at bounding box center [516, 101] width 279 height 29
click at [441, 100] on link "Send SMS Text Message" at bounding box center [431, 97] width 59 height 7
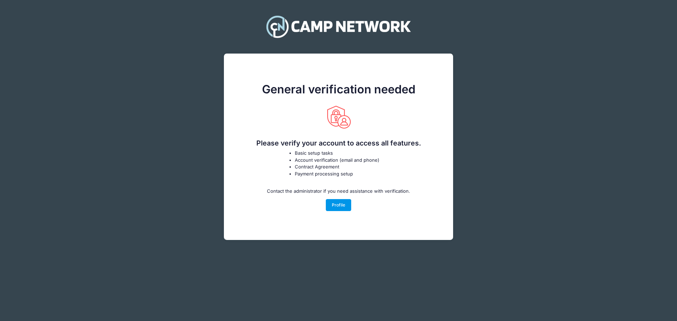
click at [341, 201] on link "Profile" at bounding box center [339, 205] width 26 height 12
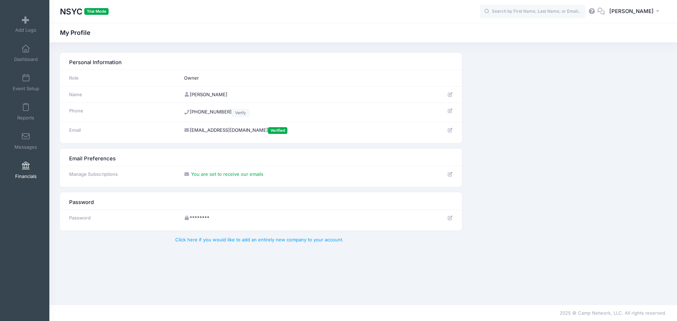
click at [26, 169] on span at bounding box center [26, 166] width 0 height 8
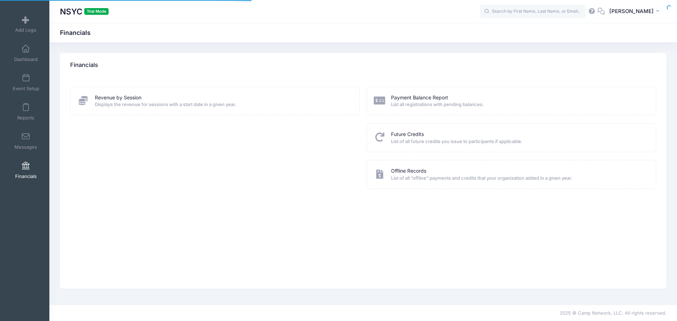
click at [26, 140] on span at bounding box center [26, 137] width 0 height 8
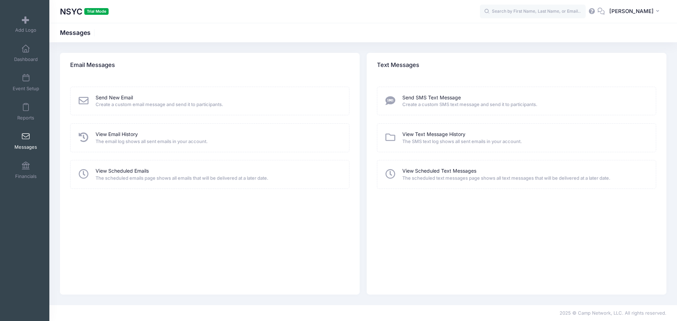
click at [153, 111] on div "Send New Email Create a custom email message and send it to participants." at bounding box center [209, 101] width 279 height 29
click at [123, 97] on link "Send New Email" at bounding box center [114, 97] width 37 height 7
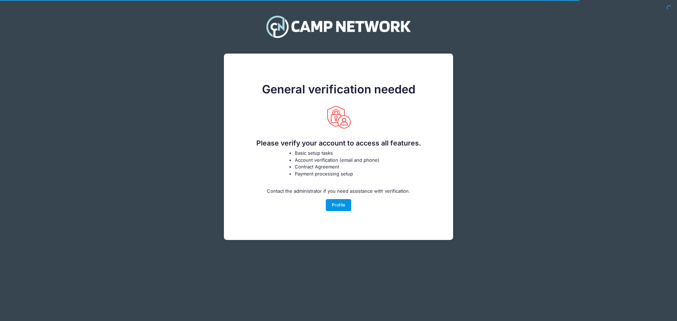
click at [343, 210] on link "Profile" at bounding box center [339, 205] width 26 height 12
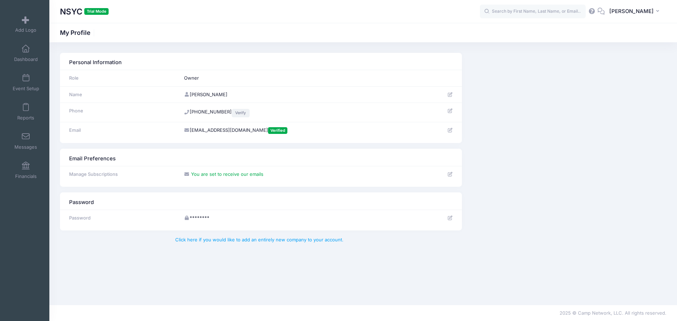
click at [232, 112] on link "Verify" at bounding box center [241, 113] width 18 height 8
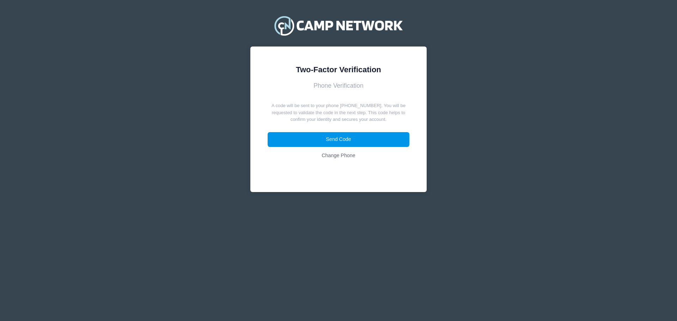
click at [358, 145] on button "Send Code" at bounding box center [339, 139] width 142 height 15
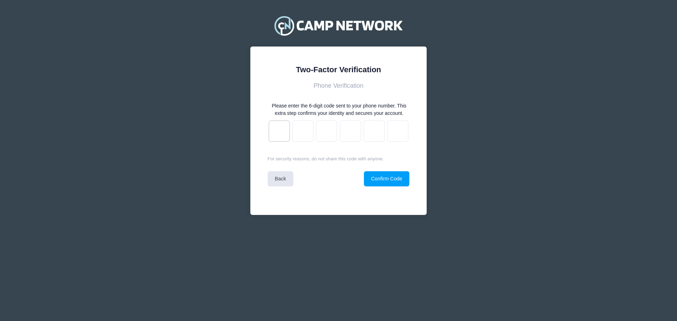
click at [277, 128] on input "text" at bounding box center [279, 131] width 21 height 21
paste input "1"
type input "4"
type input "f"
type input "a"
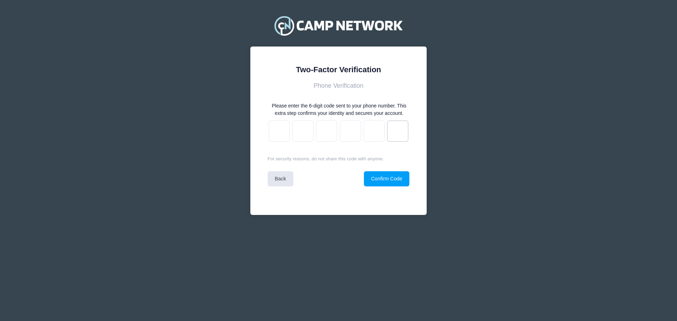
type input "9"
type input "e"
type input "1"
click at [398, 182] on button "Confirm Code" at bounding box center [387, 178] width 46 height 15
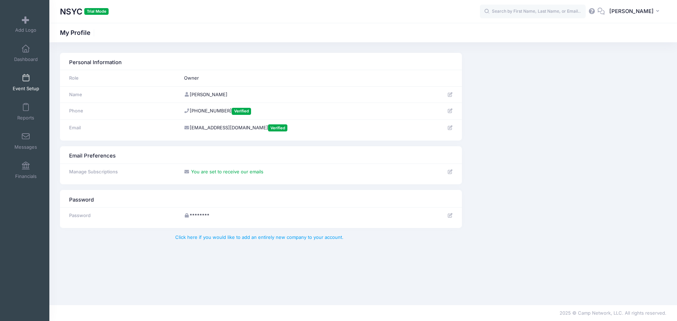
click at [29, 72] on link "Event Setup" at bounding box center [26, 82] width 34 height 25
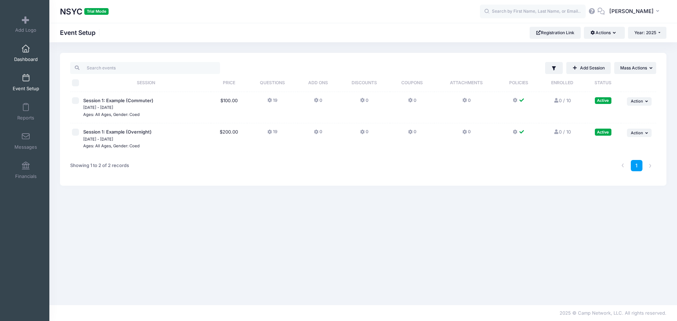
click at [18, 44] on link "Dashboard" at bounding box center [26, 53] width 34 height 25
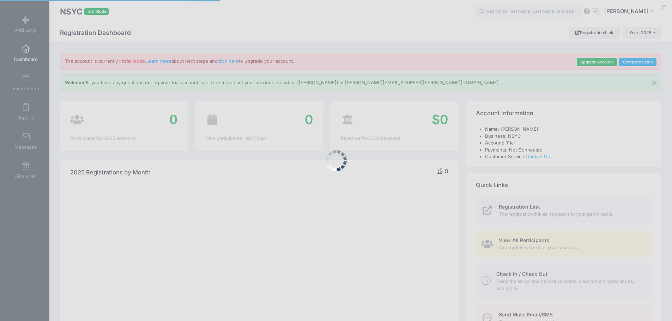
select select
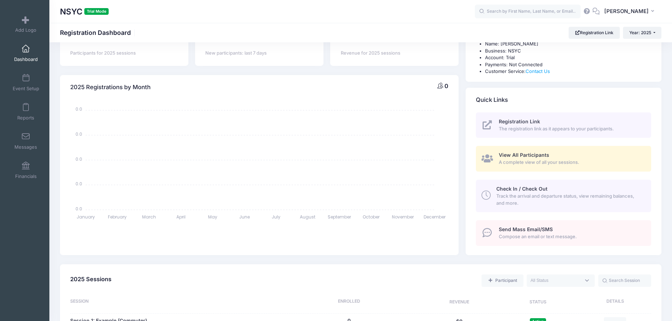
scroll to position [106, 0]
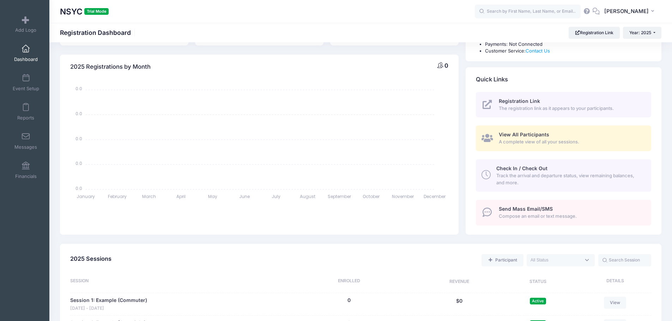
click at [584, 219] on span "Compose an email or text message." at bounding box center [571, 216] width 144 height 7
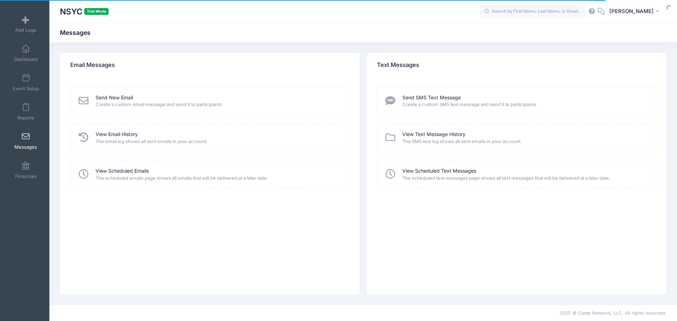
click at [165, 102] on span "Create a custom email message and send it to participants." at bounding box center [218, 104] width 244 height 7
click at [130, 101] on link "Send New Email" at bounding box center [114, 97] width 37 height 7
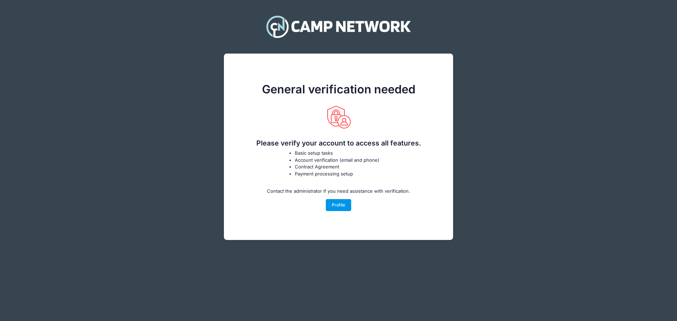
click at [345, 204] on link "Profile" at bounding box center [339, 205] width 26 height 12
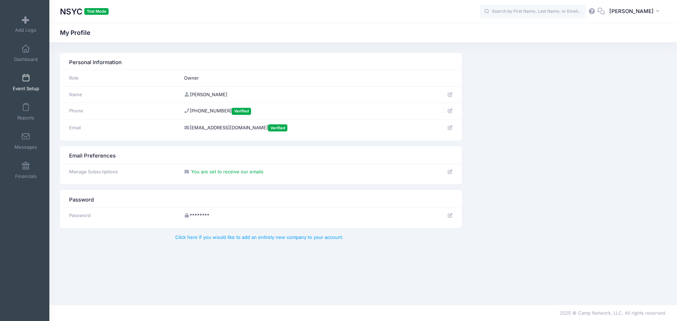
click at [28, 76] on link "Event Setup" at bounding box center [26, 82] width 34 height 25
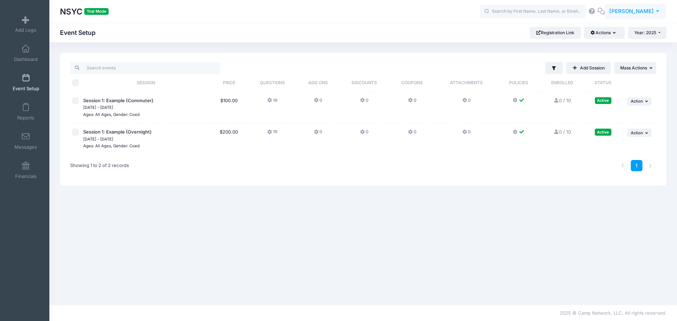
click at [629, 17] on button "KI [PERSON_NAME]" at bounding box center [636, 12] width 62 height 16
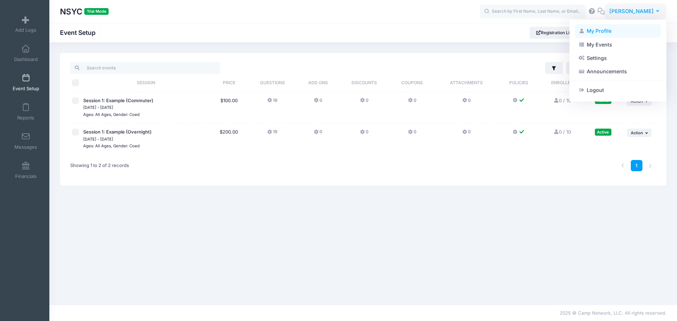
click at [619, 30] on link "My Profile" at bounding box center [618, 30] width 86 height 13
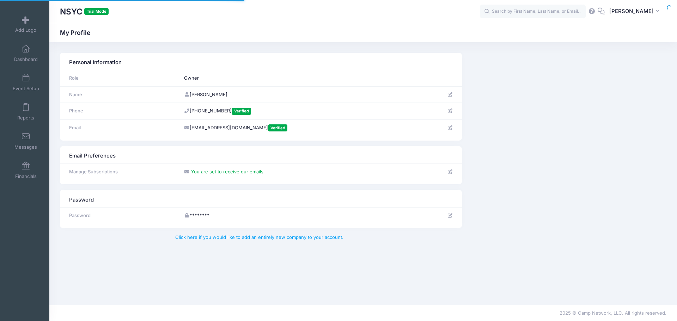
click at [617, 31] on div "NSYC Trial Mode My Profile" at bounding box center [363, 33] width 628 height 10
click at [34, 85] on link "Event Setup" at bounding box center [26, 82] width 34 height 25
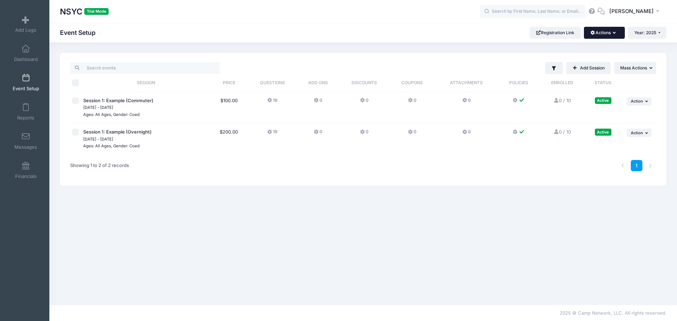
click at [603, 27] on button "Actions" at bounding box center [604, 33] width 41 height 12
click at [593, 60] on link "Customization Options" at bounding box center [580, 63] width 81 height 13
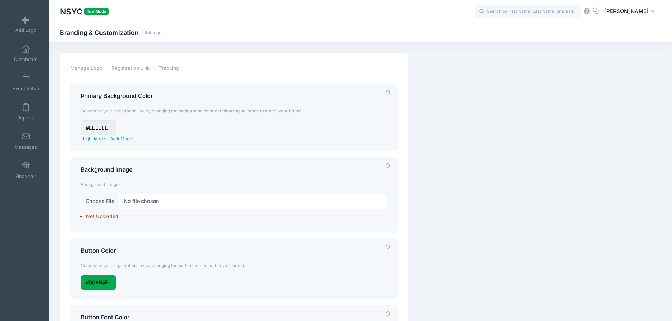
click at [173, 68] on link "Tracking" at bounding box center [169, 68] width 20 height 12
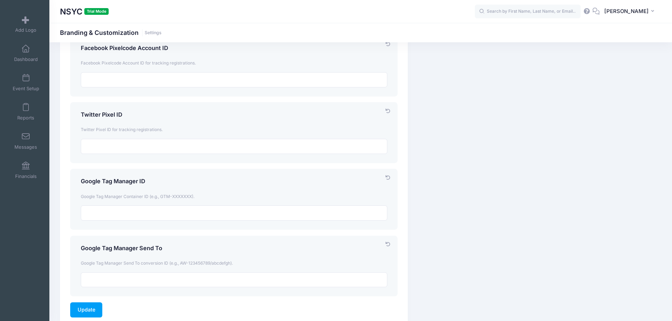
scroll to position [174, 0]
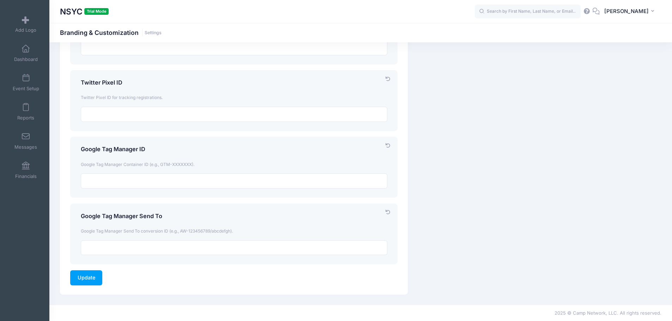
click at [41, 172] on div "Financials" at bounding box center [25, 170] width 47 height 29
click at [37, 173] on link "Financials" at bounding box center [26, 170] width 34 height 25
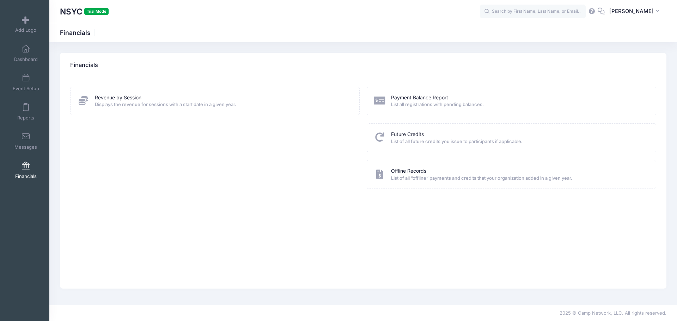
click at [390, 178] on div "Offline Records List of all “offline” payments and credits that your organizati…" at bounding box center [511, 175] width 275 height 14
click at [404, 166] on div "Offline Records List of all “offline” payments and credits that your organizati…" at bounding box center [512, 174] width 290 height 29
click at [404, 168] on link "Offline Records" at bounding box center [408, 171] width 35 height 7
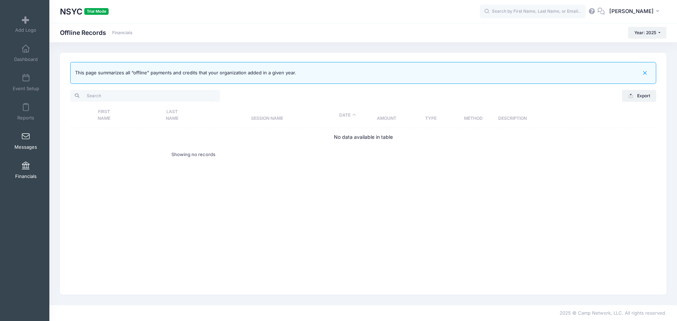
click at [18, 136] on link "Messages" at bounding box center [26, 141] width 34 height 25
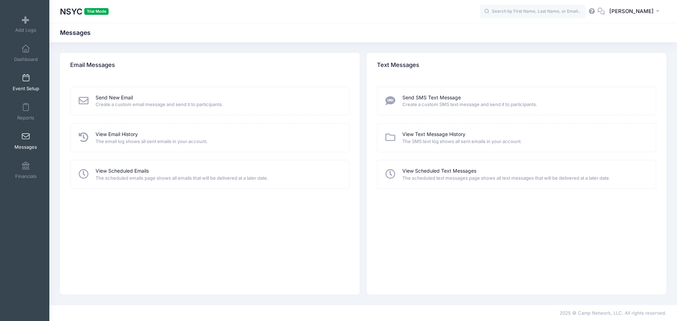
click at [25, 71] on link "Event Setup" at bounding box center [26, 82] width 34 height 25
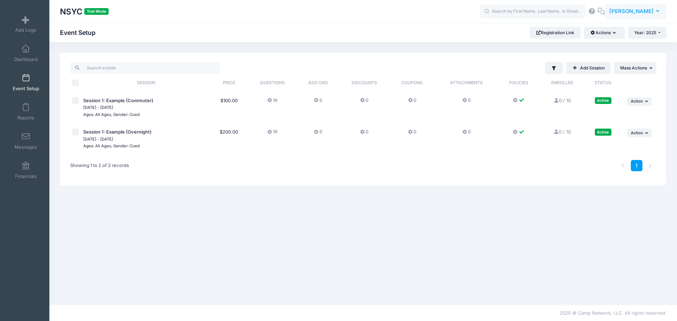
click at [647, 14] on span "[PERSON_NAME]" at bounding box center [631, 11] width 44 height 8
click at [607, 49] on link "My Events" at bounding box center [618, 44] width 86 height 13
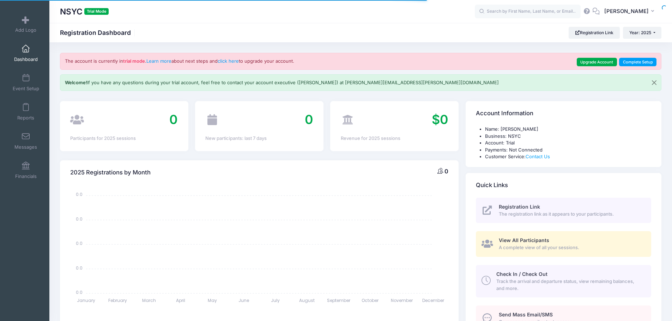
select select
click at [632, 18] on button "KI [PERSON_NAME]" at bounding box center [631, 12] width 62 height 16
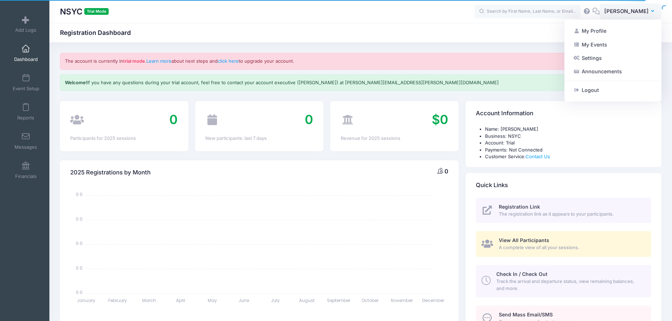
click at [383, 95] on div "The account is currently in trial mode . Learn more about next steps and click …" at bounding box center [360, 287] width 623 height 469
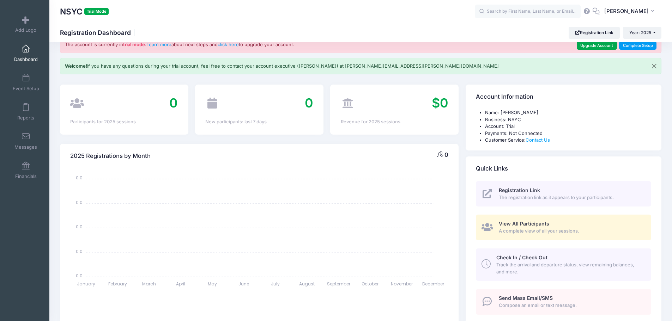
scroll to position [16, 0]
click at [511, 311] on link "Send Mass Email/SMS Compose an email or text message." at bounding box center [563, 303] width 175 height 26
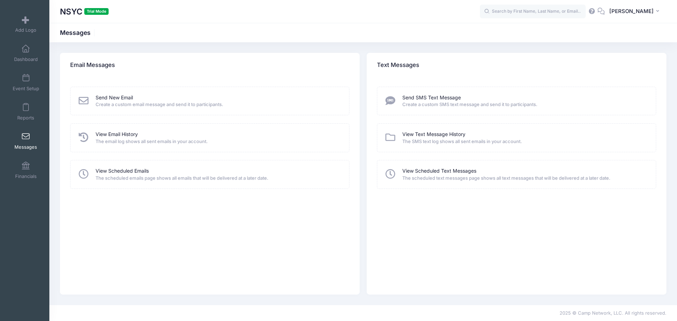
click at [115, 192] on div "Send New Email Create a custom email message and send it to participants. View …" at bounding box center [210, 186] width 300 height 217
click at [110, 168] on link "View Scheduled Emails" at bounding box center [122, 171] width 53 height 7
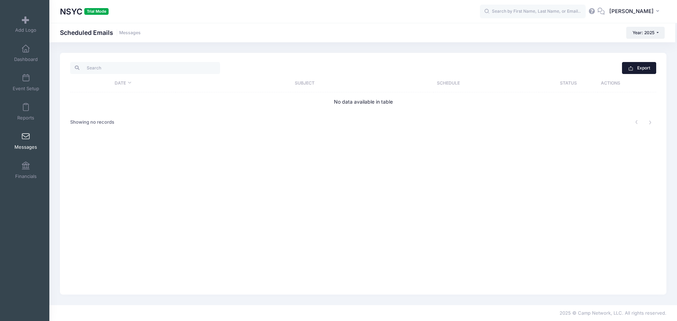
click at [643, 67] on button "Export" at bounding box center [639, 68] width 34 height 12
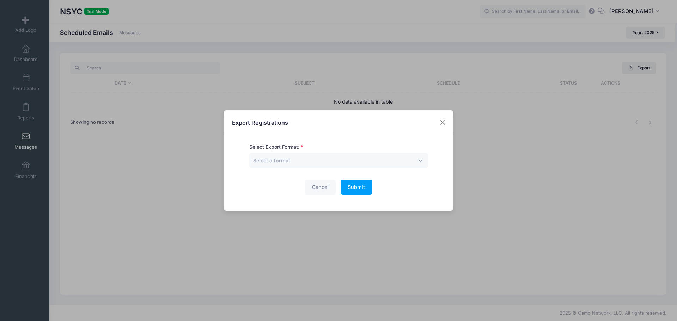
click at [481, 103] on div "Export Registrations Select Export Format: Select a format Cancel Submit Please…" at bounding box center [338, 160] width 677 height 321
